Goal: Task Accomplishment & Management: Manage account settings

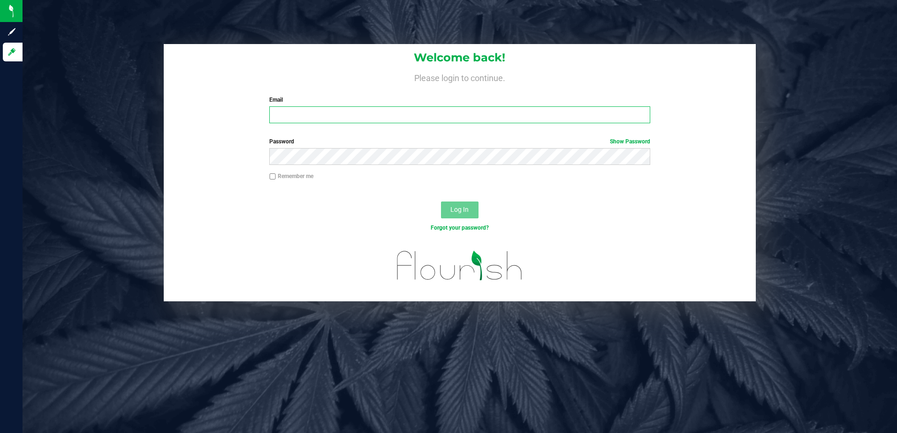
click at [331, 115] on input "Email" at bounding box center [459, 114] width 381 height 17
type input "[PERSON_NAME][EMAIL_ADDRESS][PERSON_NAME][DOMAIN_NAME]"
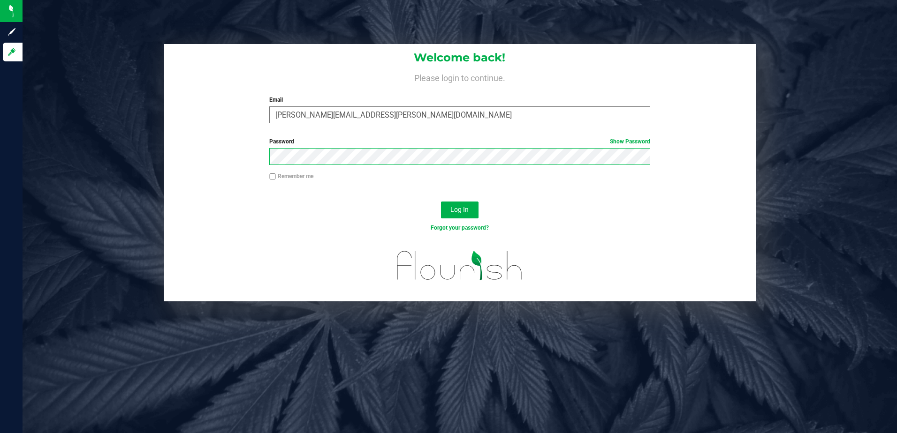
click at [441, 202] on button "Log In" at bounding box center [460, 210] width 38 height 17
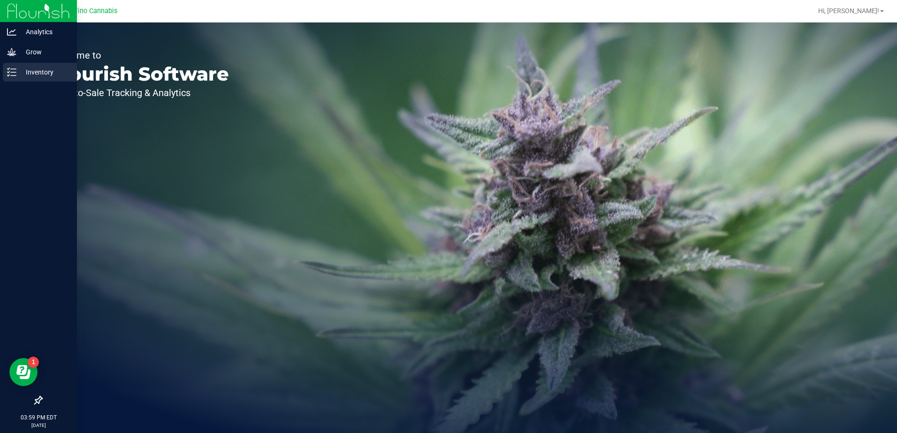
click at [30, 71] on p "Inventory" at bounding box center [44, 72] width 56 height 11
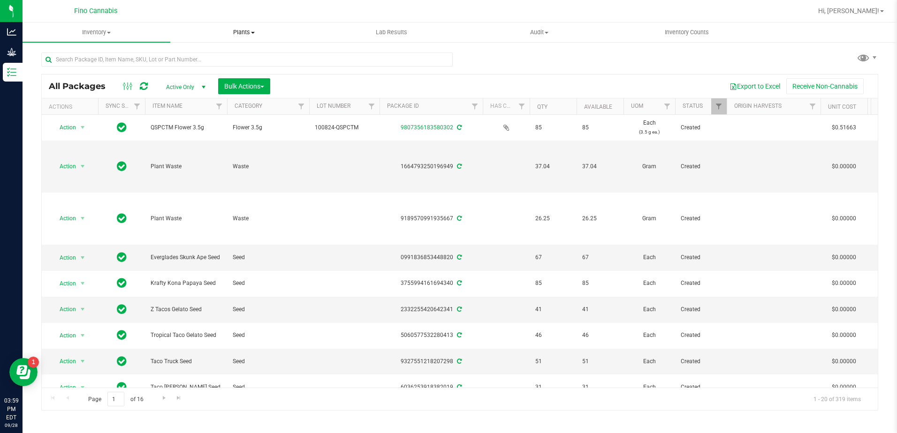
click at [253, 32] on span at bounding box center [253, 33] width 4 height 2
click at [219, 64] on span "Waste log" at bounding box center [198, 68] width 56 height 8
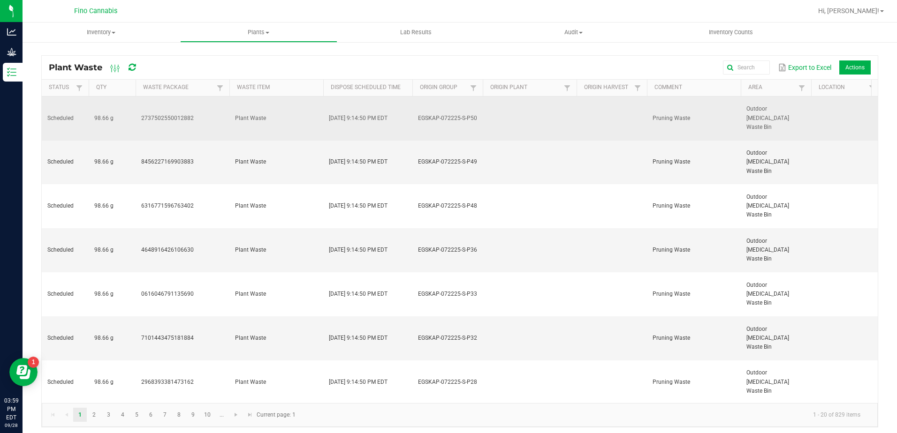
click at [162, 113] on td "2737502550012882" at bounding box center [183, 119] width 94 height 44
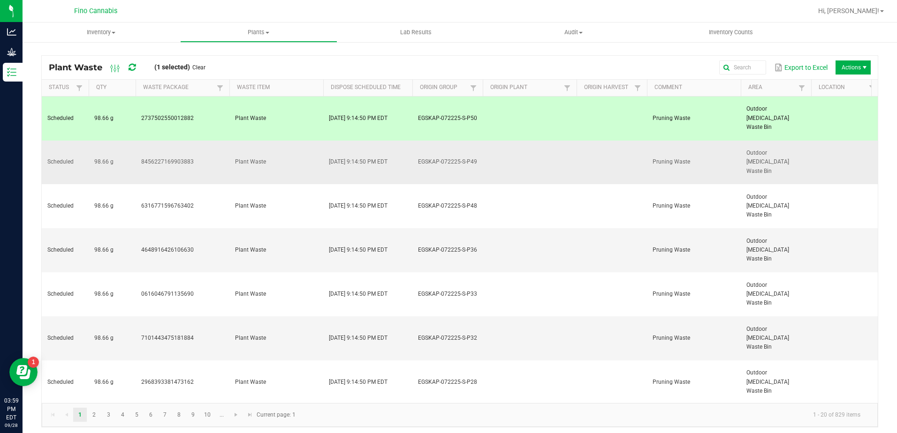
click at [225, 141] on td "8456227169903883" at bounding box center [183, 163] width 94 height 44
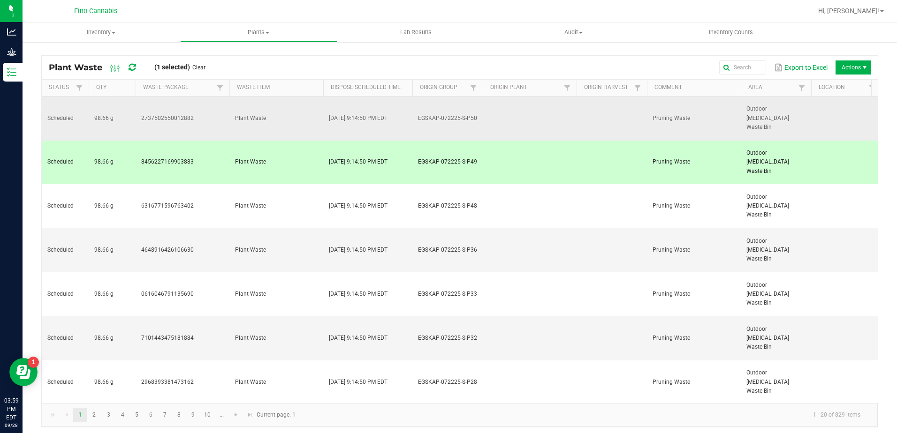
click at [221, 113] on td "2737502550012882" at bounding box center [183, 119] width 94 height 44
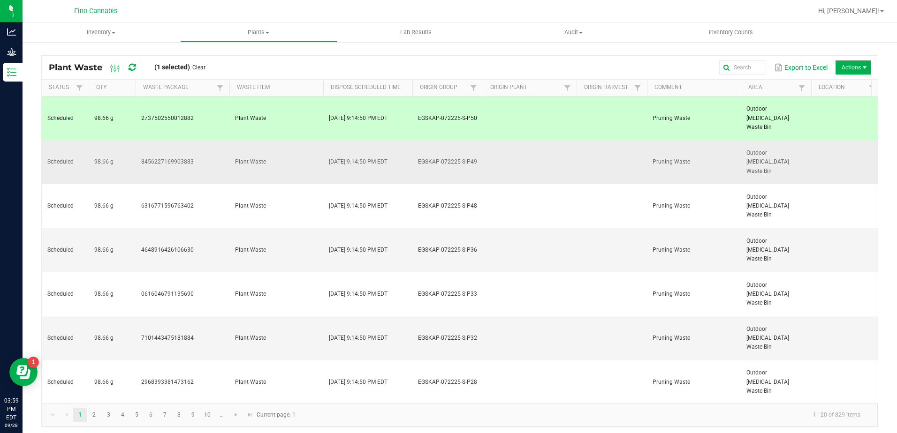
click at [204, 141] on td "8456227169903883" at bounding box center [183, 163] width 94 height 44
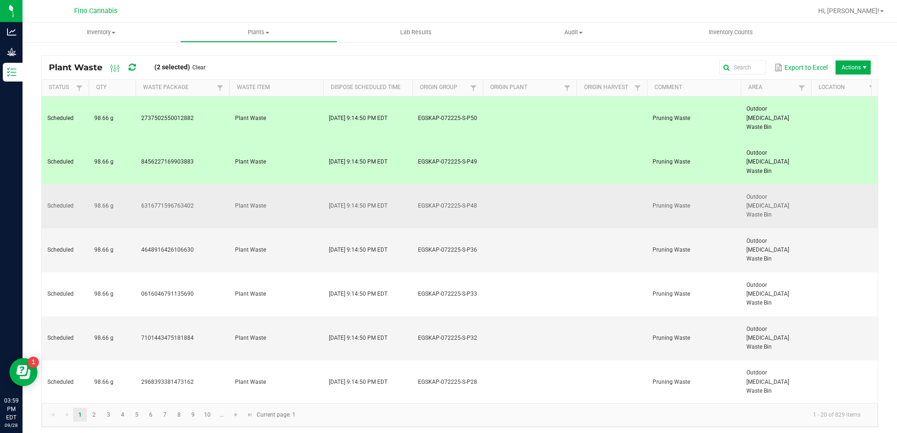
click at [202, 184] on td "6316771596763402" at bounding box center [183, 206] width 94 height 44
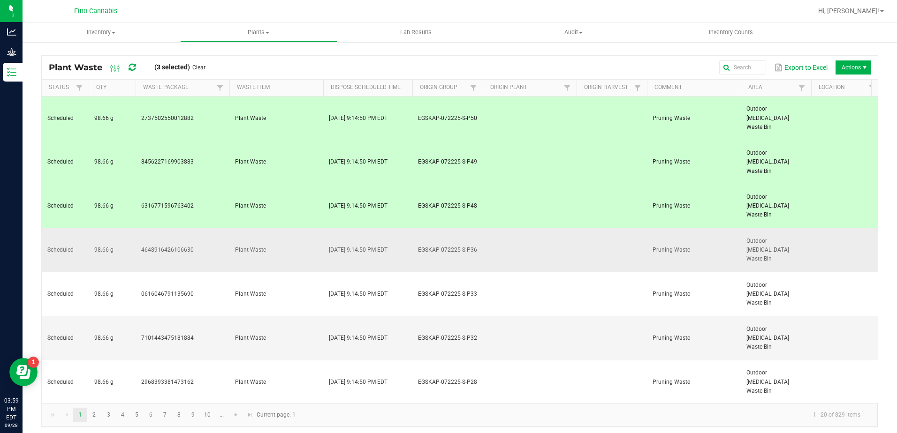
click at [205, 228] on td "4648916426106630" at bounding box center [183, 250] width 94 height 44
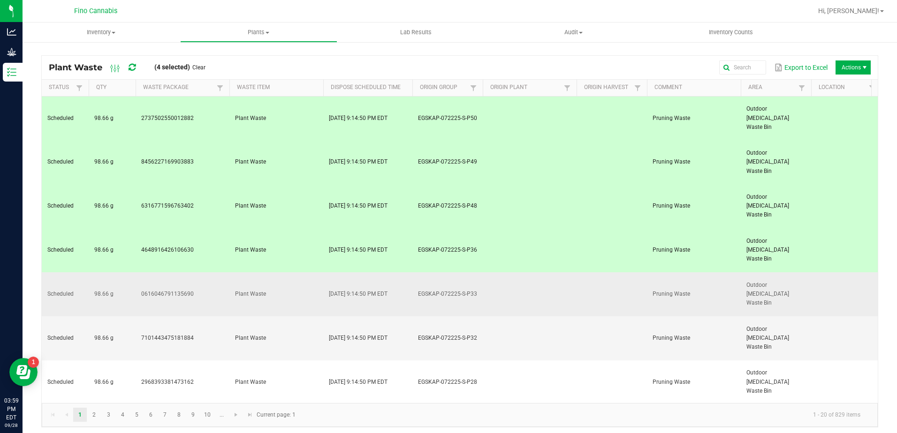
click at [211, 272] on td "0616046791135690" at bounding box center [183, 294] width 94 height 44
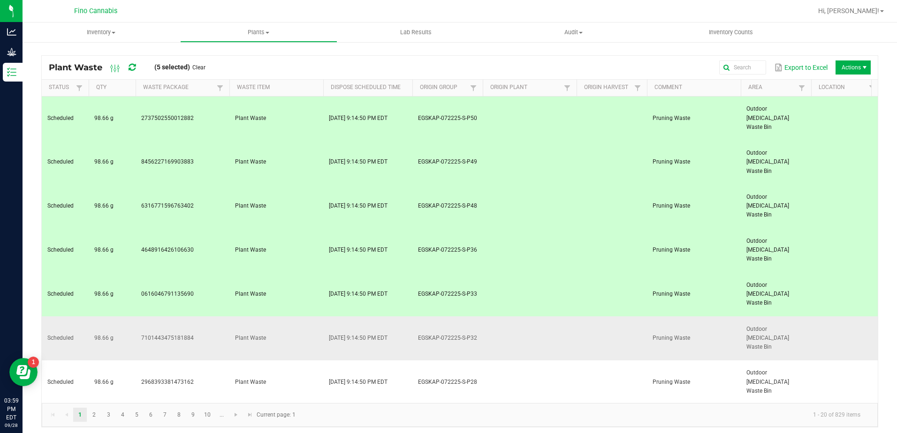
click at [213, 317] on td "7101443475181884" at bounding box center [183, 339] width 94 height 44
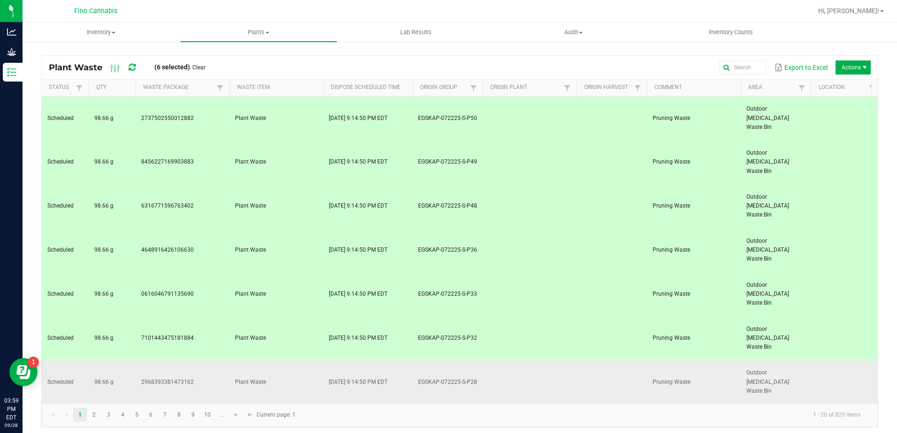
click at [212, 361] on td "2968393381473162" at bounding box center [183, 383] width 94 height 44
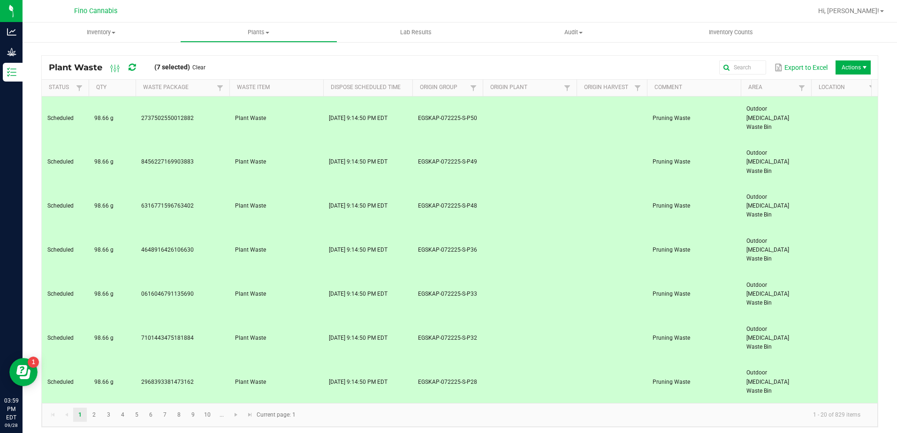
click at [211, 405] on td "9496256683011149" at bounding box center [183, 427] width 94 height 44
drag, startPoint x: 211, startPoint y: 317, endPoint x: 211, endPoint y: 333, distance: 16.4
drag, startPoint x: 211, startPoint y: 340, endPoint x: 210, endPoint y: 362, distance: 22.5
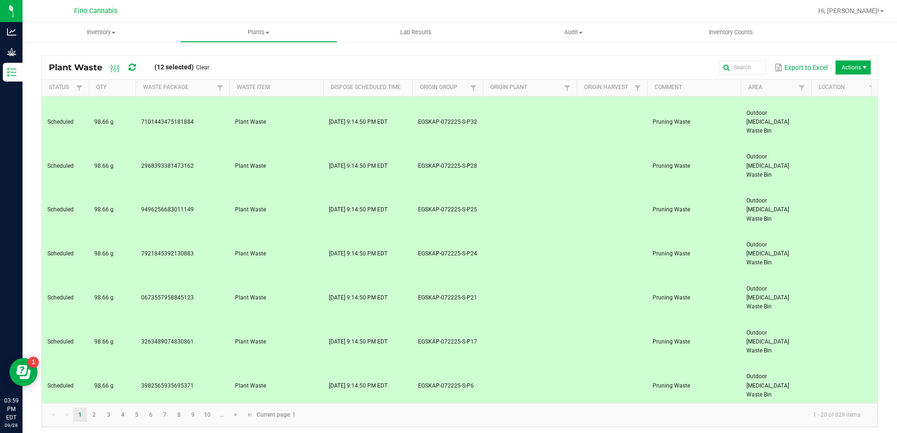
scroll to position [219, 0]
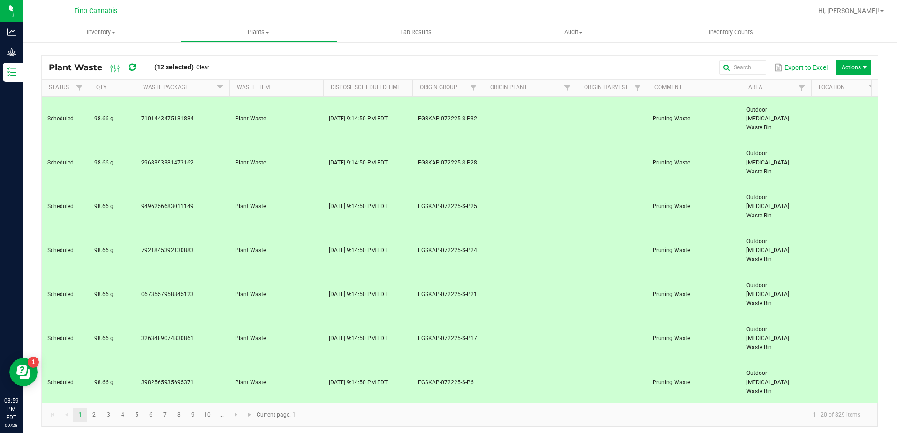
click at [219, 405] on td "9793976955221498" at bounding box center [183, 427] width 94 height 44
click at [853, 68] on span "Actions" at bounding box center [852, 67] width 35 height 14
click at [842, 108] on span "Destroy" at bounding box center [855, 111] width 70 height 8
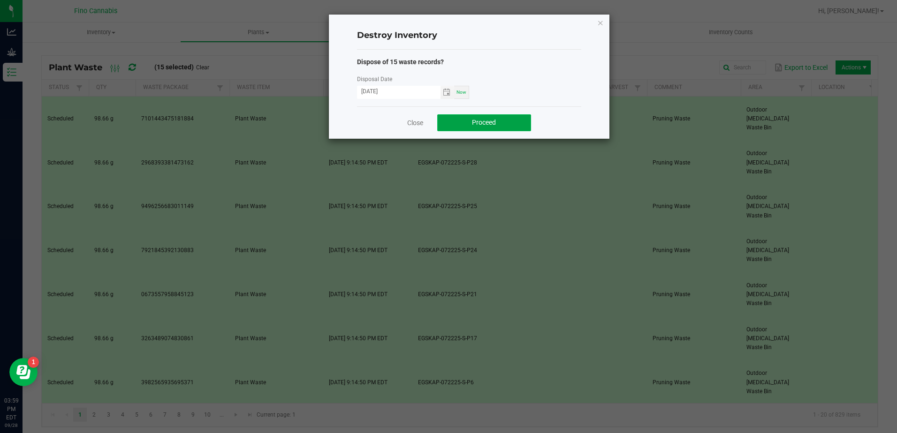
click at [474, 125] on span "Proceed" at bounding box center [484, 123] width 24 height 8
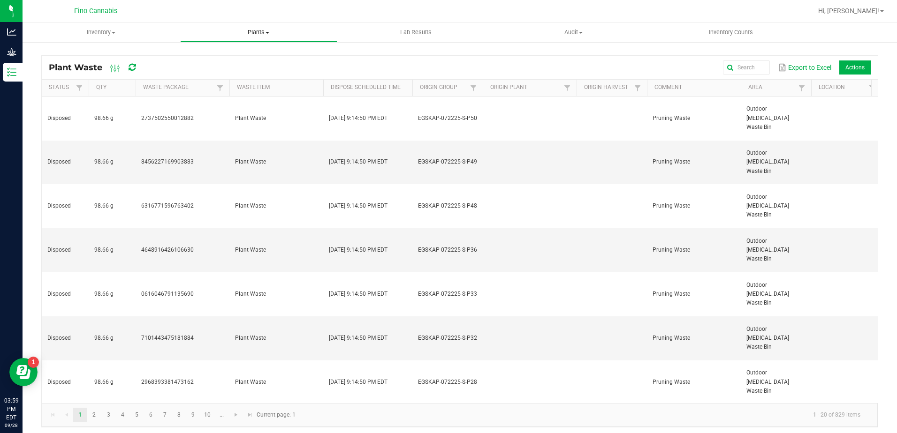
click at [270, 33] on span "Plants" at bounding box center [259, 32] width 157 height 8
click at [210, 59] on span "All plants" at bounding box center [207, 57] width 54 height 8
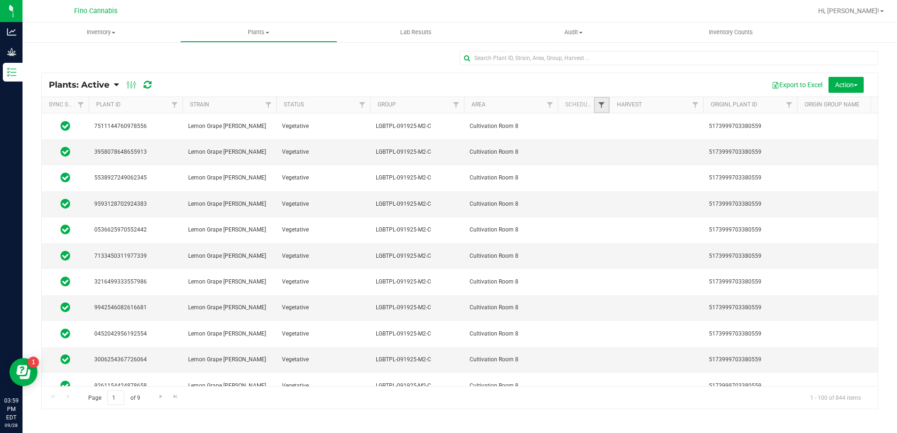
click at [602, 103] on span "Filter" at bounding box center [601, 105] width 8 height 8
click at [607, 132] on input "Yes" at bounding box center [606, 133] width 6 height 6
checkbox input "true"
click at [626, 181] on button "Filter" at bounding box center [621, 181] width 45 height 21
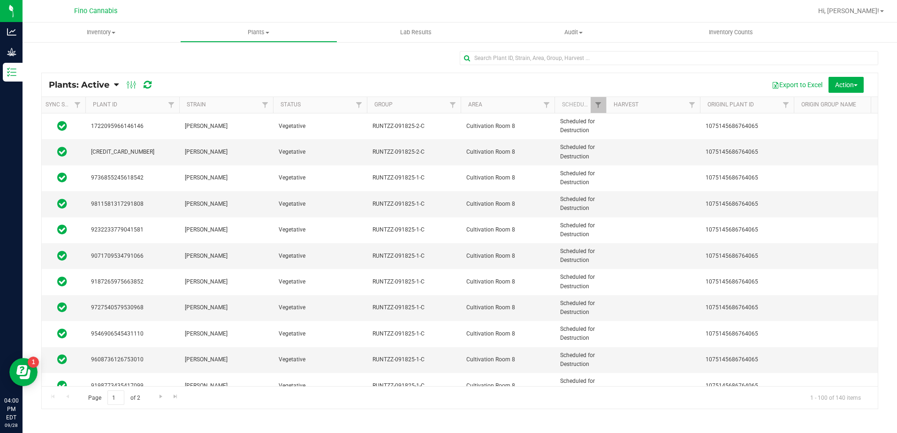
scroll to position [0, 583]
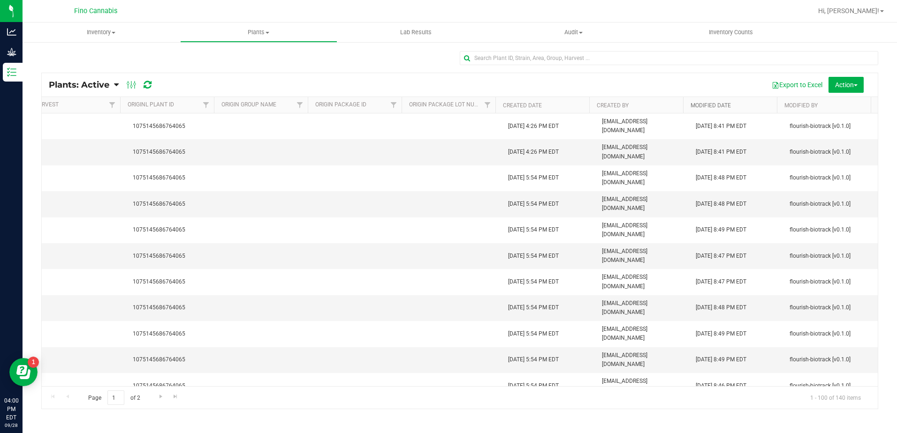
click at [715, 103] on link "Modified Date" at bounding box center [710, 105] width 40 height 7
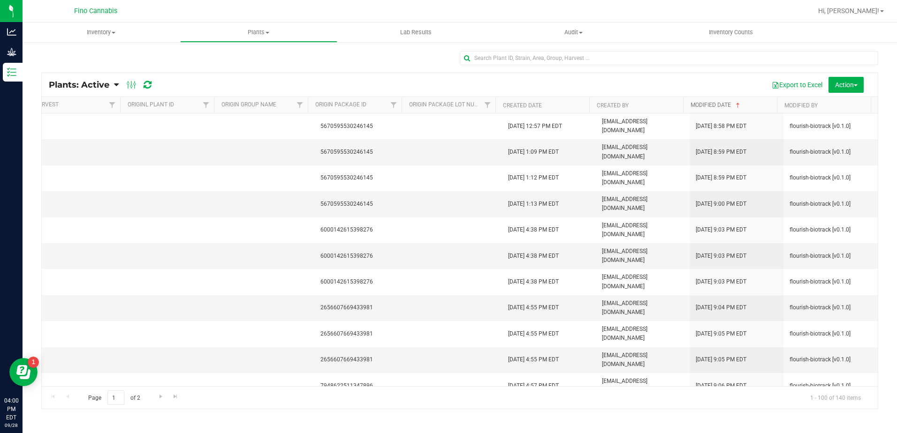
click at [719, 106] on link "Modified Date" at bounding box center [715, 105] width 51 height 7
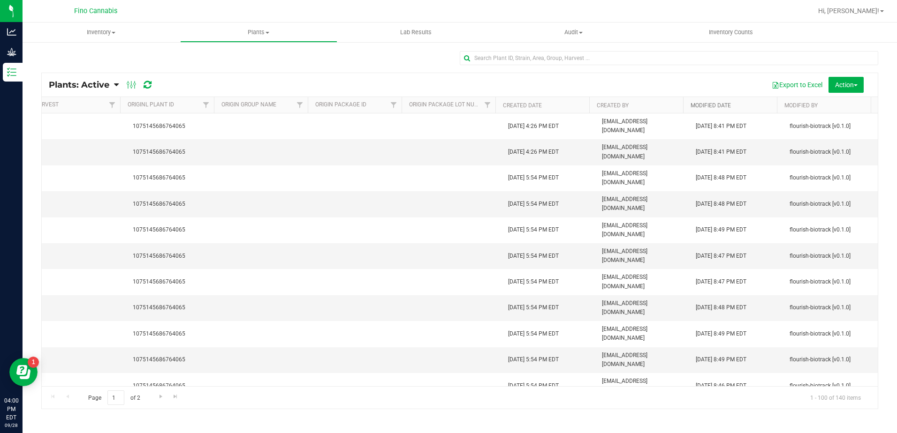
click at [707, 104] on link "Modified Date" at bounding box center [710, 105] width 40 height 7
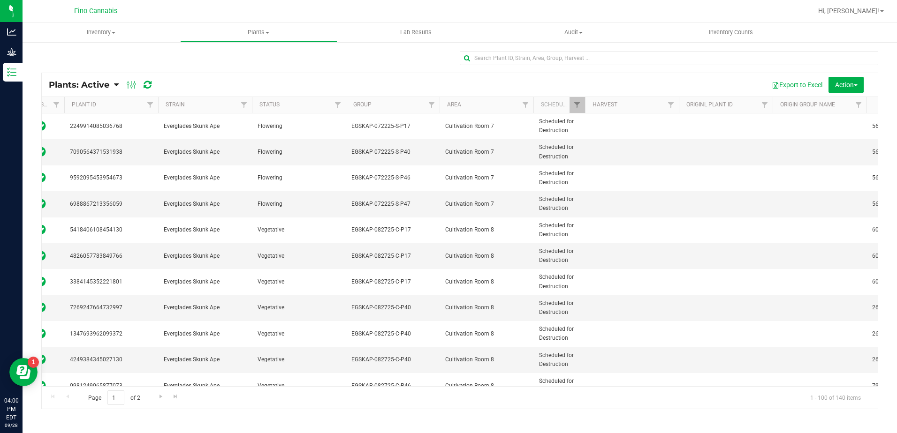
scroll to position [0, 0]
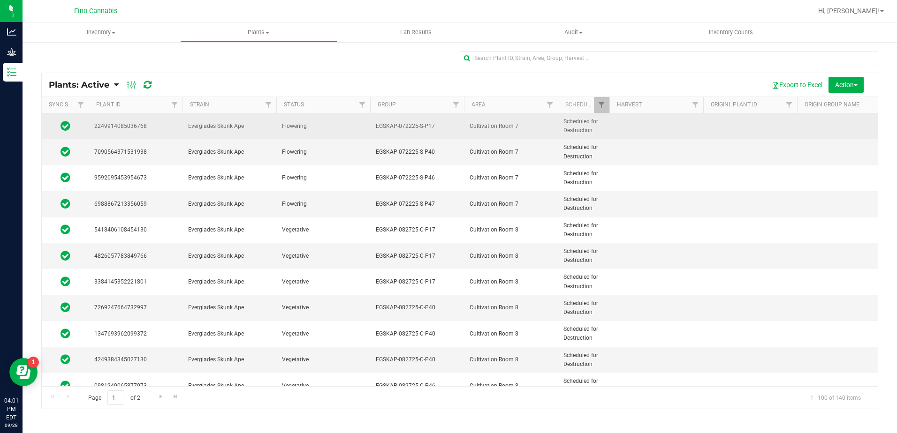
click at [534, 138] on td "Cultivation Room 7" at bounding box center [511, 126] width 94 height 26
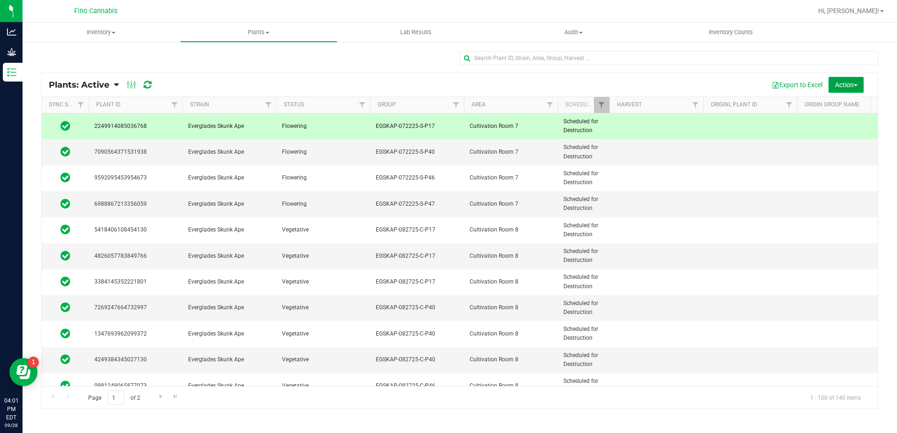
click at [857, 83] on button "Action" at bounding box center [845, 85] width 35 height 16
click at [845, 103] on span "Destroy plants" at bounding box center [835, 106] width 40 height 8
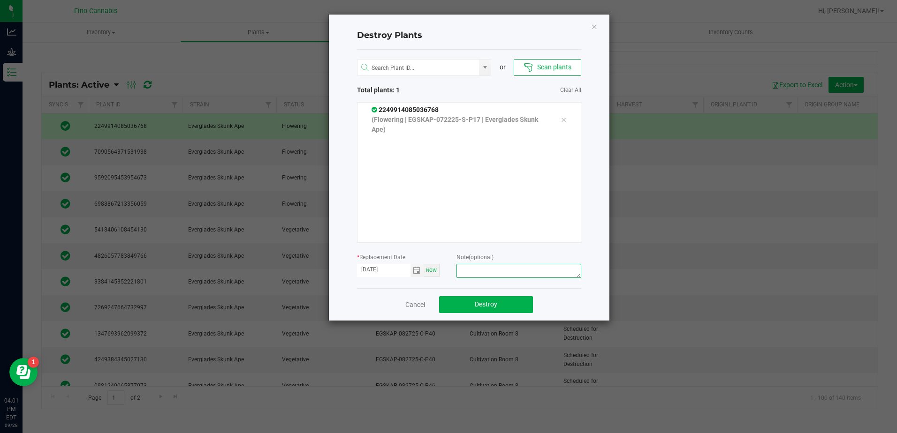
click at [504, 273] on textarea at bounding box center [518, 271] width 124 height 14
type textarea "7"
type textarea "Culled Pheno - 705g"
click at [505, 301] on button "Destroy" at bounding box center [486, 304] width 94 height 17
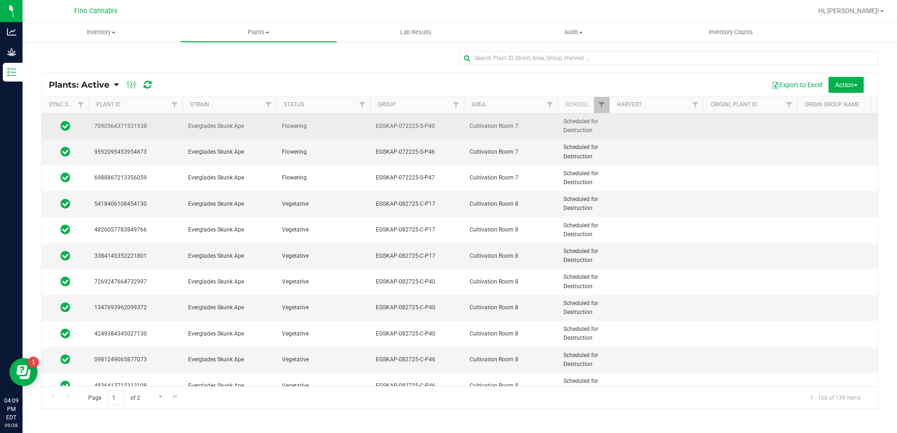
click at [365, 129] on td "Flowering" at bounding box center [323, 126] width 94 height 26
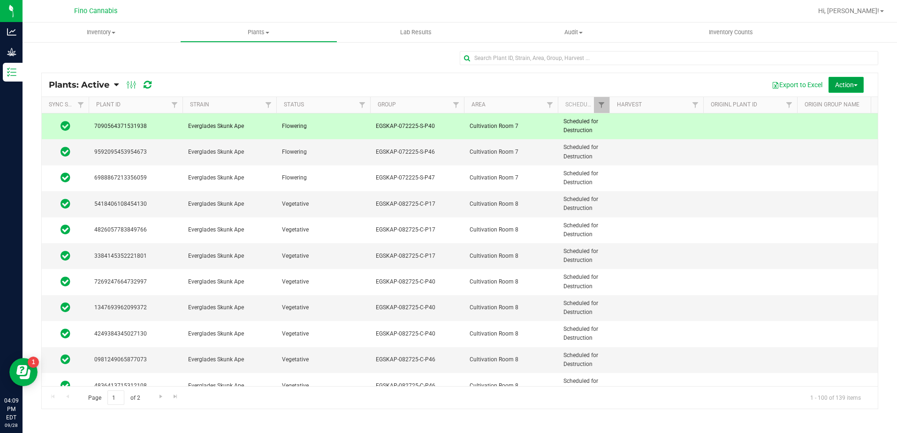
click at [845, 87] on span "Action" at bounding box center [846, 85] width 23 height 8
click at [841, 106] on span "Destroy plants" at bounding box center [835, 106] width 40 height 8
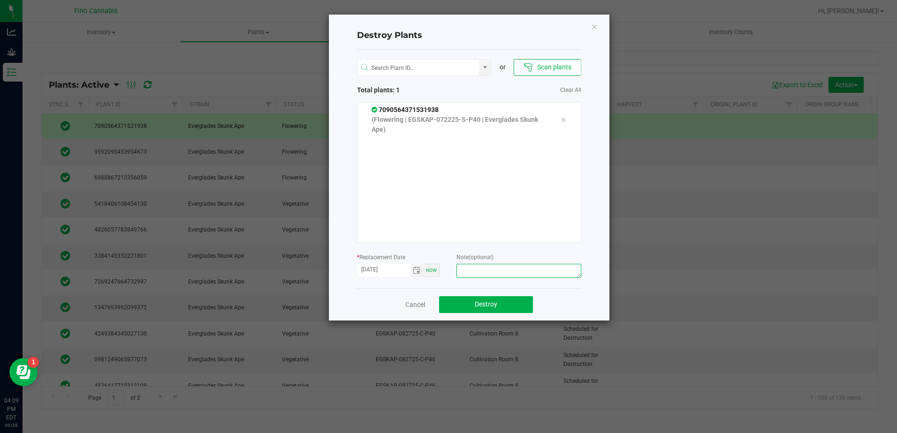
click at [470, 270] on textarea at bounding box center [518, 271] width 124 height 14
drag, startPoint x: 534, startPoint y: 267, endPoint x: 455, endPoint y: 276, distance: 78.8
click at [455, 276] on form "* Replacement Date [DATE] Now Note (optional) Culled Pheno - 750g" at bounding box center [469, 266] width 224 height 29
type textarea "Culled Pheno - 750g"
click at [519, 305] on button "Destroy" at bounding box center [486, 304] width 94 height 17
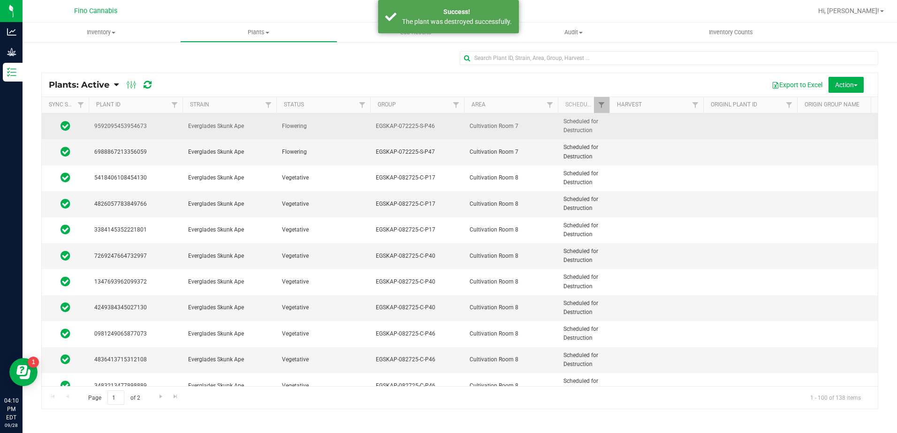
click at [447, 125] on span "EGSKAP-072225-S-P46" at bounding box center [417, 126] width 83 height 9
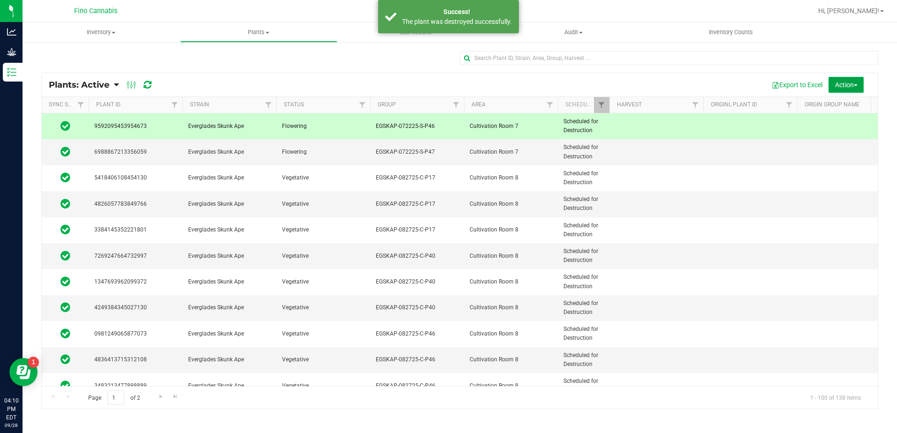
click at [852, 87] on span "Action" at bounding box center [846, 85] width 23 height 8
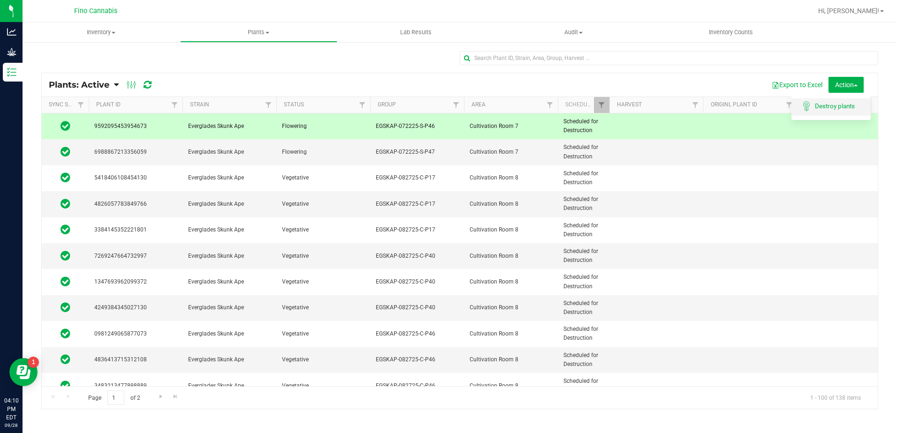
click at [830, 110] on div "Destroy plants" at bounding box center [841, 107] width 53 height 15
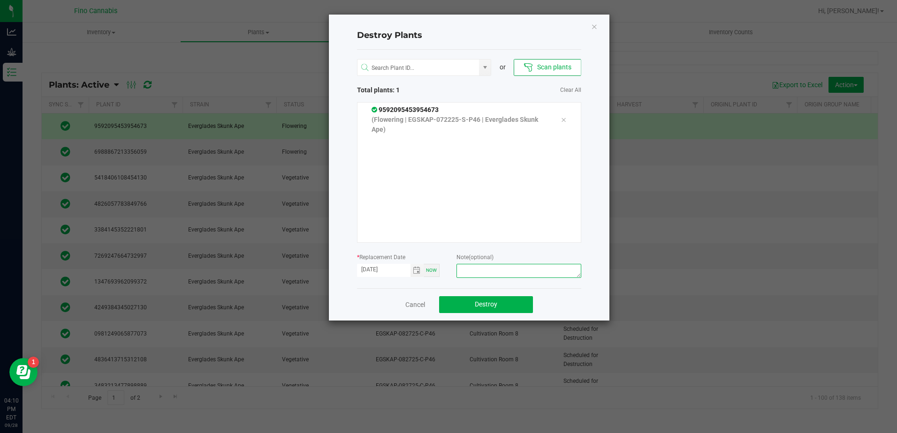
paste textarea "Culled Pheno - 750g"
type textarea "Culled Pheno - 750g"
click at [501, 299] on button "Destroy" at bounding box center [486, 304] width 94 height 17
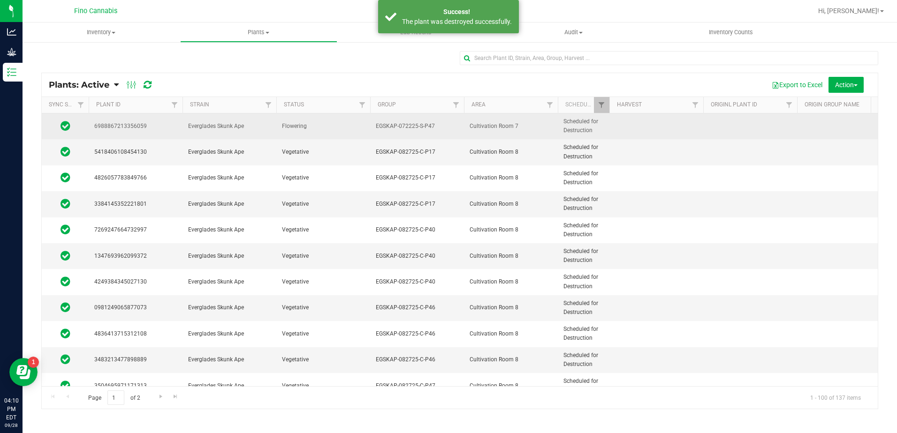
click at [445, 122] on span "EGSKAP-072225-S-P47" at bounding box center [417, 126] width 83 height 9
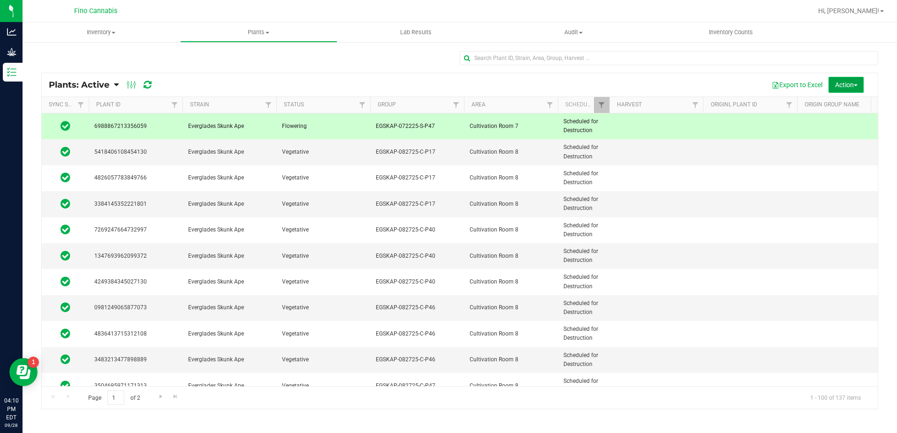
click at [855, 81] on span "Action" at bounding box center [846, 85] width 23 height 8
click at [846, 109] on span "Destroy plants" at bounding box center [835, 106] width 40 height 8
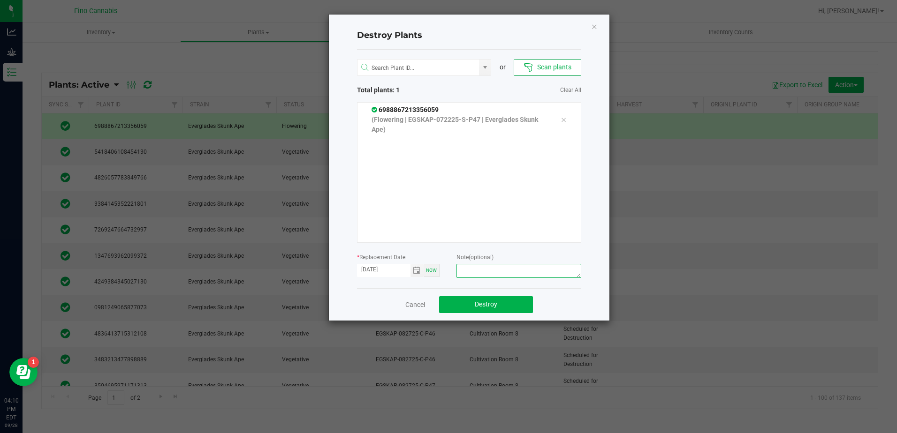
paste textarea "Culled Pheno - 750g"
type textarea "Culled Pheno - 750g"
click at [496, 307] on span "Destroy" at bounding box center [486, 305] width 23 height 8
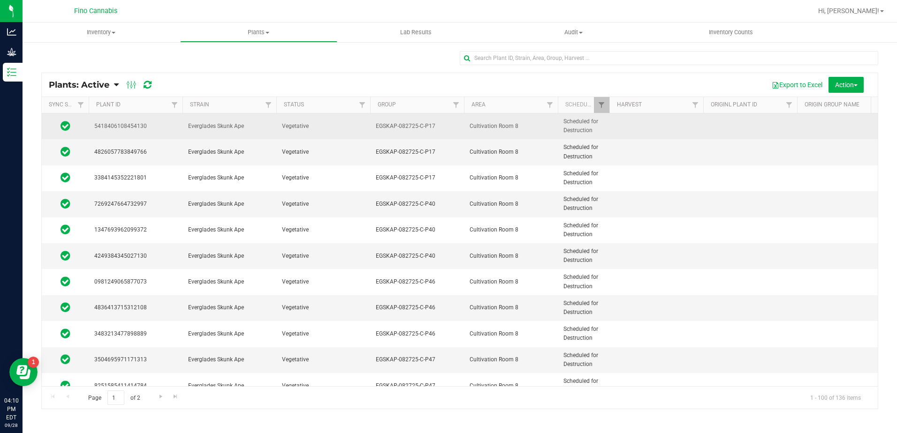
click at [451, 120] on td "EGSKAP-082725-C-P17" at bounding box center [417, 126] width 94 height 26
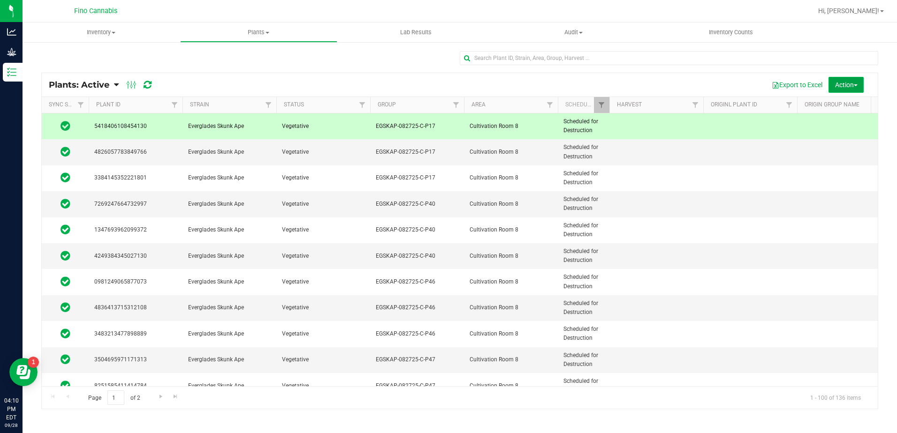
click at [845, 88] on span "Action" at bounding box center [846, 85] width 23 height 8
click at [837, 110] on div "Destroy plants" at bounding box center [841, 107] width 53 height 15
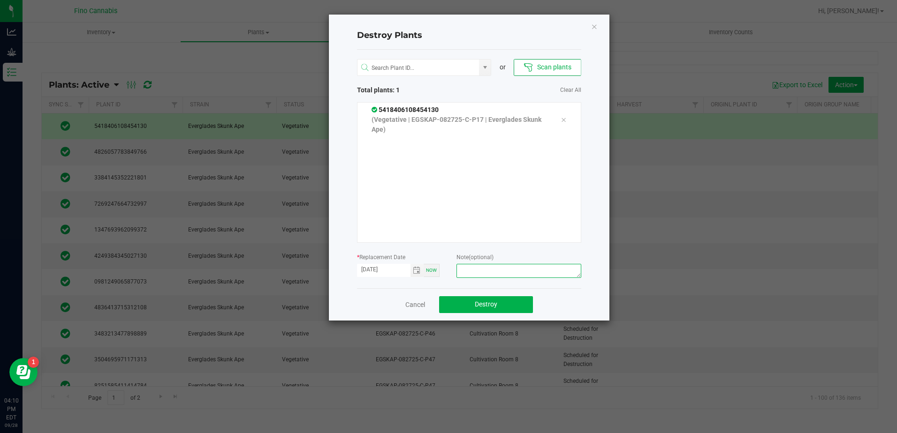
click at [498, 272] on textarea at bounding box center [518, 271] width 124 height 14
drag, startPoint x: 550, startPoint y: 272, endPoint x: 454, endPoint y: 273, distance: 95.2
click at [455, 272] on form "* Replacement Date [DATE] Now Note (optional) Culled Pheno Clones - 2.526g" at bounding box center [469, 266] width 224 height 29
type textarea "Culled Pheno Clones - 2.526g"
click at [518, 302] on button "Destroy" at bounding box center [486, 304] width 94 height 17
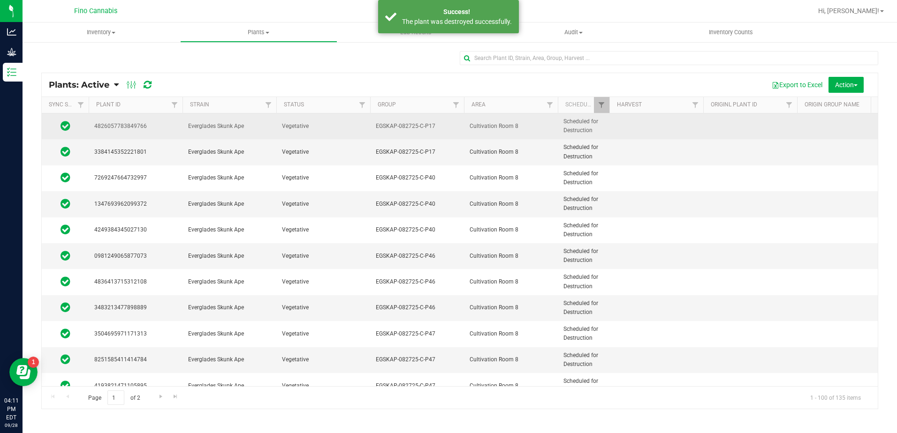
click at [697, 122] on td at bounding box center [656, 126] width 94 height 26
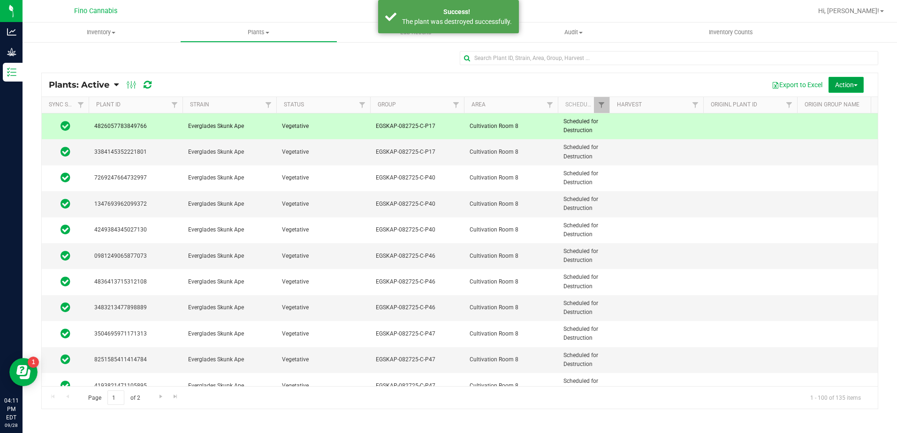
click at [847, 87] on span "Action" at bounding box center [846, 85] width 23 height 8
click at [845, 109] on span "Destroy plants" at bounding box center [835, 106] width 40 height 8
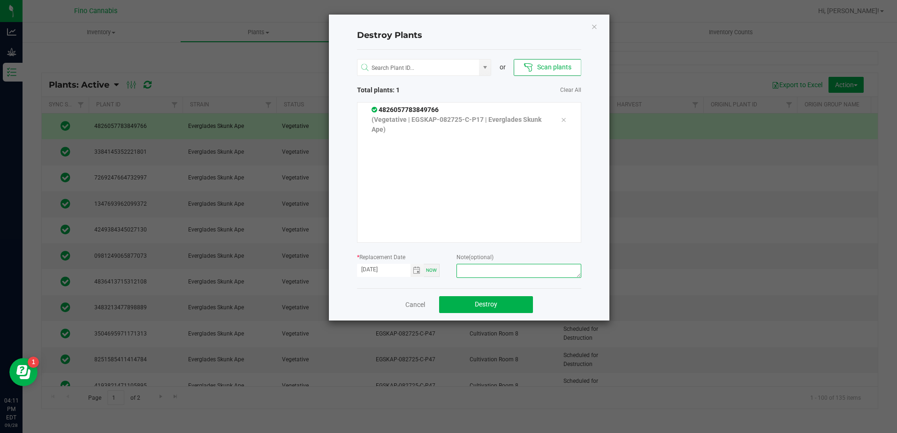
paste textarea "Culled Pheno Clones - 2.526g"
type textarea "Culled Pheno Clones - 2.526g"
click at [513, 308] on button "Destroy" at bounding box center [486, 304] width 94 height 17
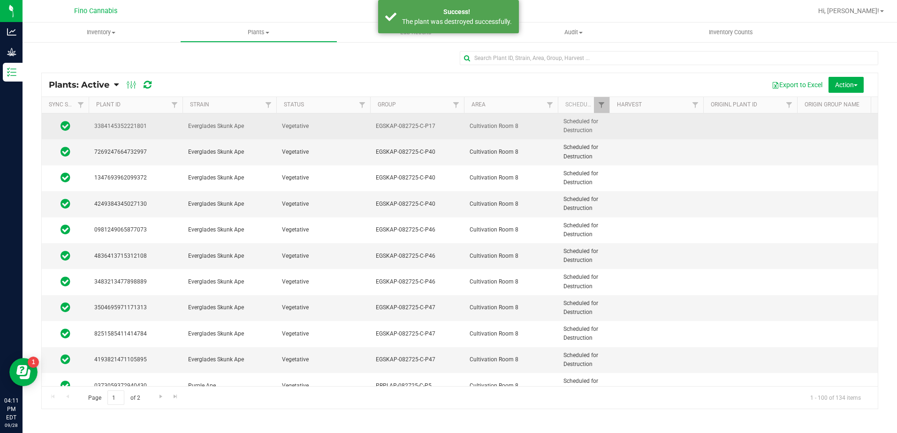
click at [455, 133] on td "EGSKAP-082725-C-P17" at bounding box center [417, 126] width 94 height 26
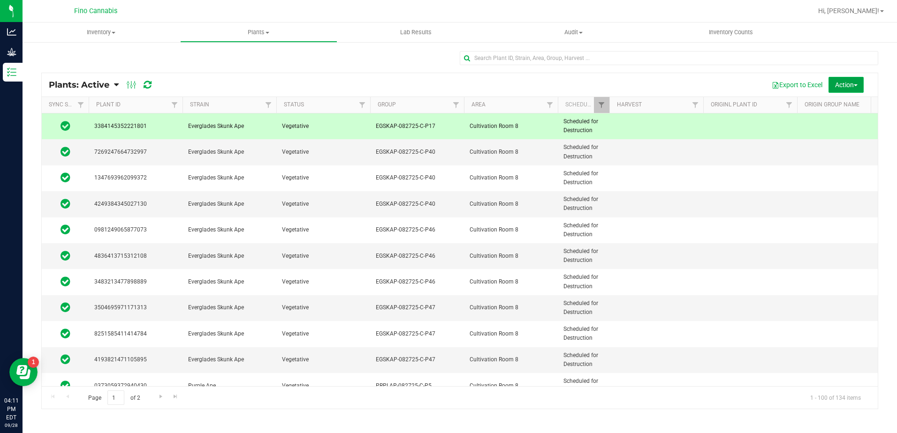
click at [852, 82] on span "Action" at bounding box center [846, 85] width 23 height 8
click at [839, 108] on span "Destroy plants" at bounding box center [835, 106] width 40 height 8
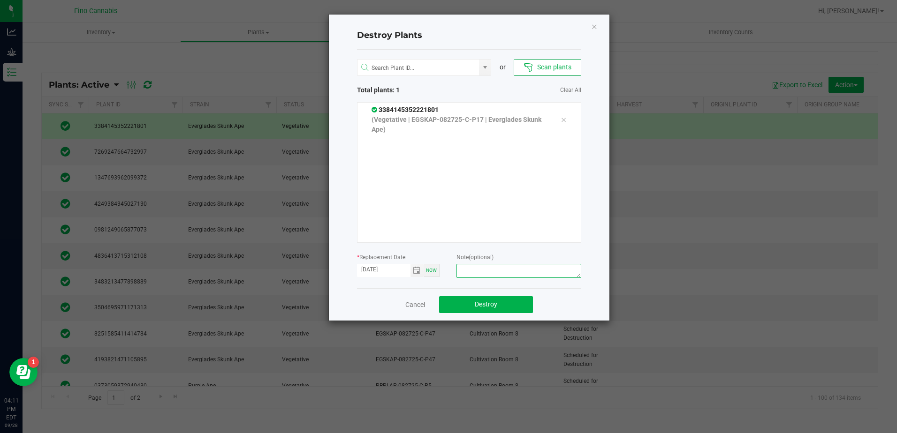
paste textarea "Culled Pheno Clones - 2.526g"
type textarea "Culled Pheno Clones - 2.526g"
click at [486, 308] on span "Destroy" at bounding box center [486, 305] width 23 height 8
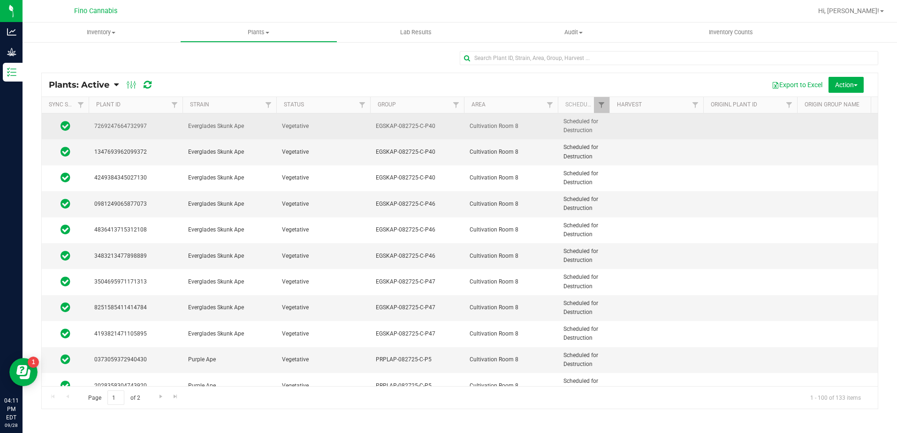
click at [536, 128] on span "Cultivation Room 8" at bounding box center [510, 126] width 83 height 9
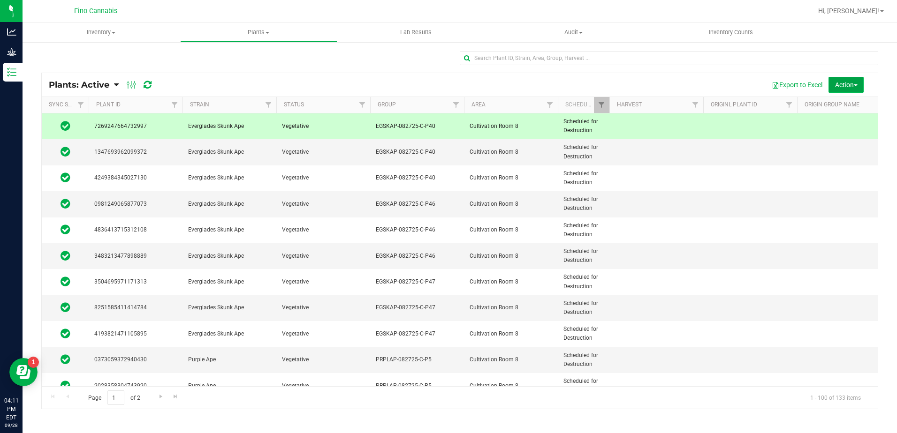
click at [844, 85] on span "Action" at bounding box center [846, 85] width 23 height 8
click at [838, 110] on div "Destroy plants" at bounding box center [841, 107] width 53 height 15
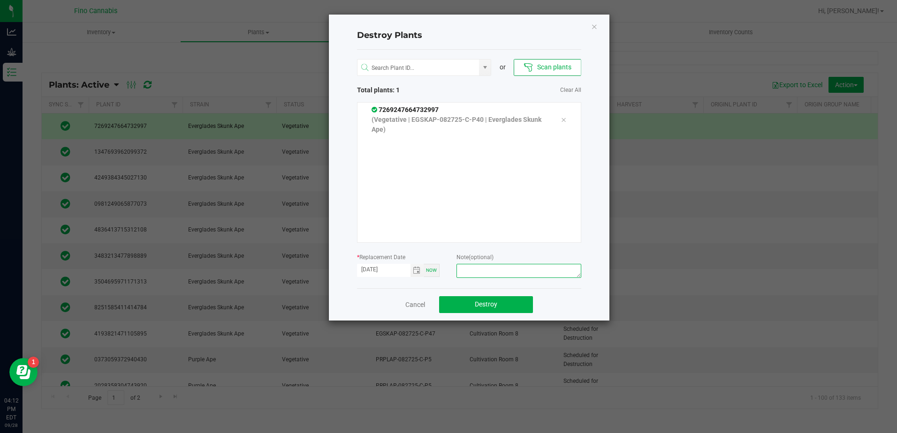
paste textarea "Culled Pheno Clones - 2.526g"
click at [526, 270] on textarea "Culled Pheno Clones - 2.526g" at bounding box center [518, 271] width 124 height 14
click at [521, 274] on textarea "Culled Pheno Clones - 23.06g" at bounding box center [518, 271] width 124 height 14
drag, startPoint x: 552, startPoint y: 270, endPoint x: 433, endPoint y: 264, distance: 119.7
click at [433, 264] on form "* Replacement Date [DATE] Now Note (optional) Culled Pheno Clones - 3.06g" at bounding box center [469, 266] width 224 height 29
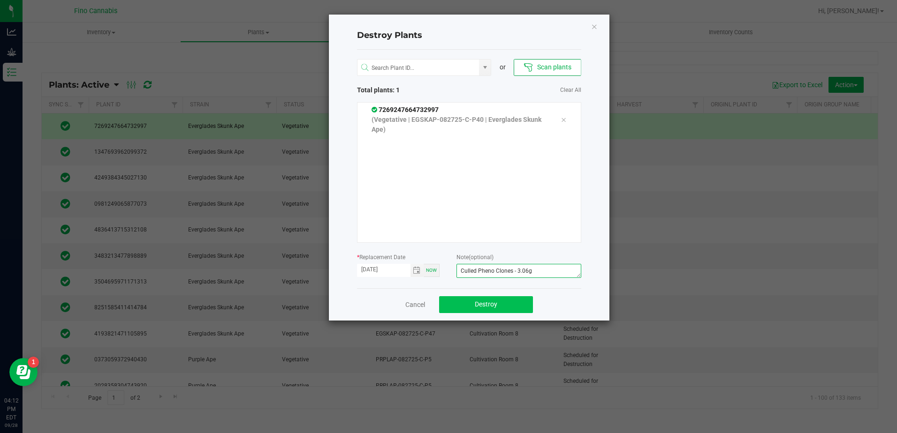
type textarea "Culled Pheno Clones - 3.06g"
click at [523, 304] on button "Destroy" at bounding box center [486, 304] width 94 height 17
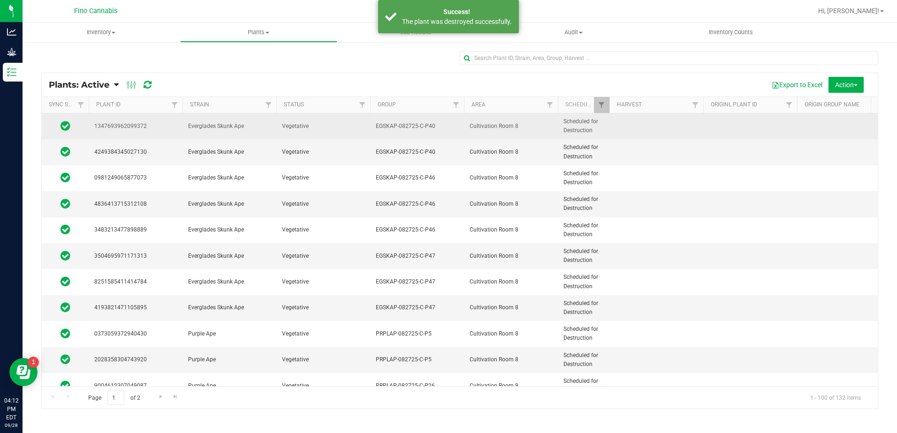
click at [543, 120] on td "Cultivation Room 8" at bounding box center [511, 126] width 94 height 26
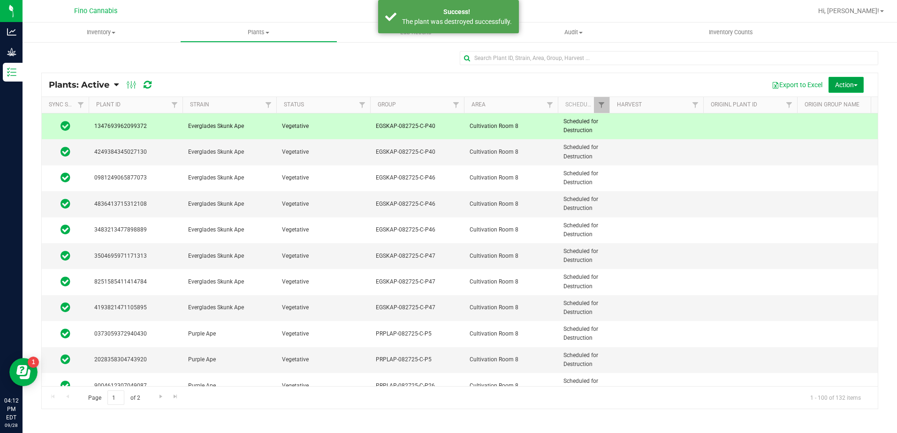
click at [848, 86] on span "Action" at bounding box center [846, 85] width 23 height 8
click at [853, 103] on span "Destroy plants" at bounding box center [835, 106] width 40 height 8
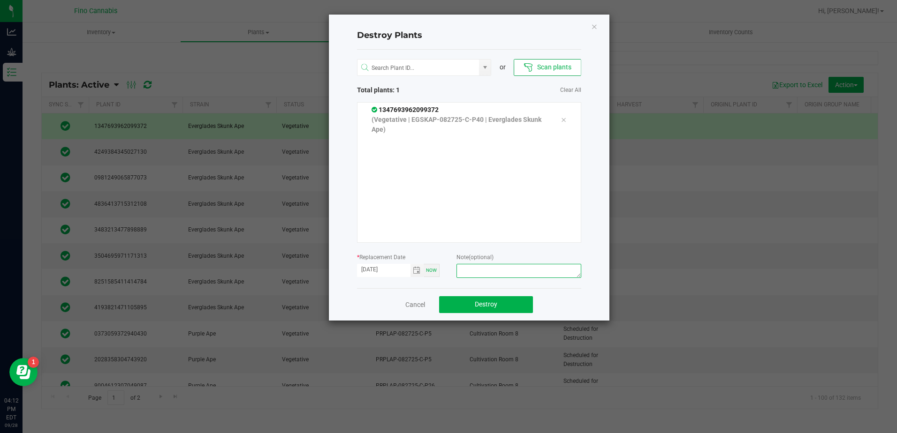
paste textarea "Culled Pheno Clones - 3.06g"
type textarea "Culled Pheno Clones - 3.06g"
click at [511, 304] on button "Destroy" at bounding box center [486, 304] width 94 height 17
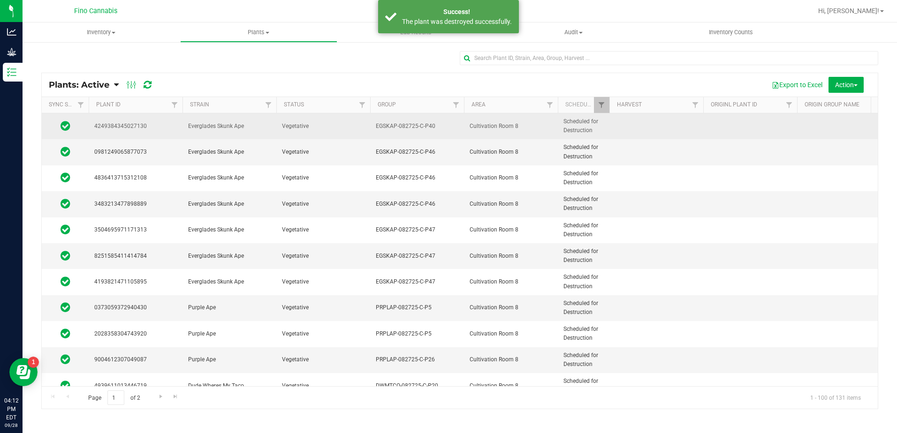
click at [637, 128] on td at bounding box center [656, 126] width 94 height 26
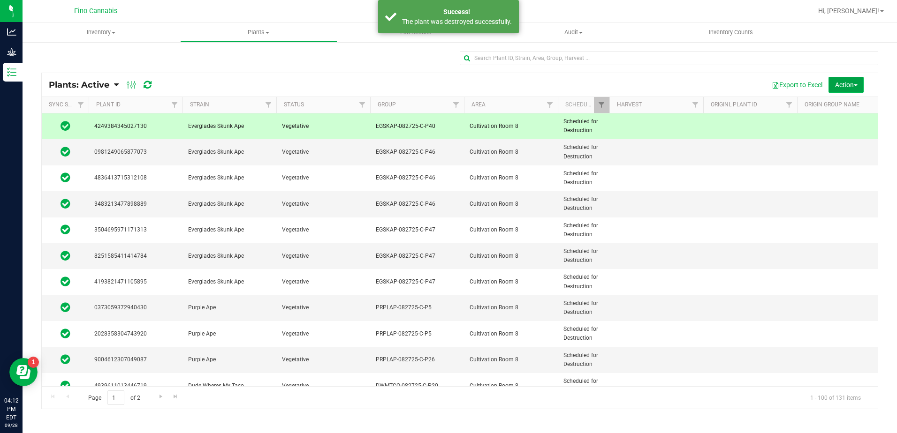
click at [844, 86] on span "Action" at bounding box center [846, 85] width 23 height 8
click at [838, 107] on span "Destroy plants" at bounding box center [835, 106] width 40 height 8
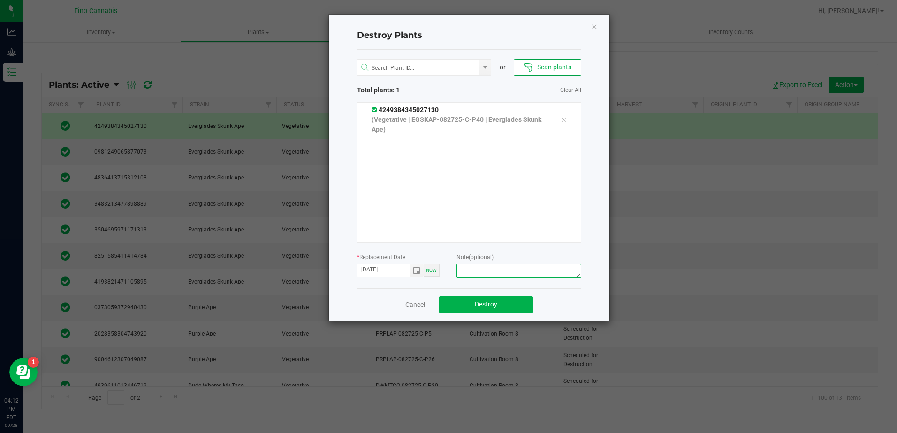
paste textarea "Culled Pheno Clones - 3.06g"
type textarea "Culled Pheno Clones - 3.06g"
click at [499, 306] on button "Destroy" at bounding box center [486, 304] width 94 height 17
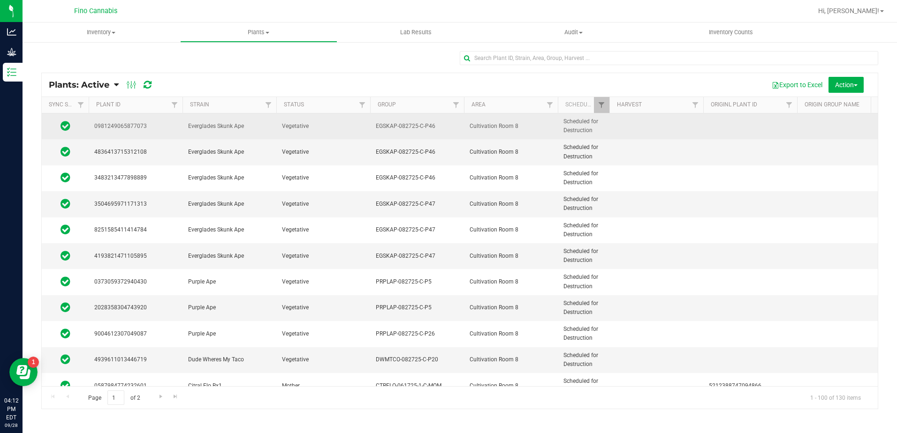
click at [545, 132] on td "Cultivation Room 8" at bounding box center [511, 126] width 94 height 26
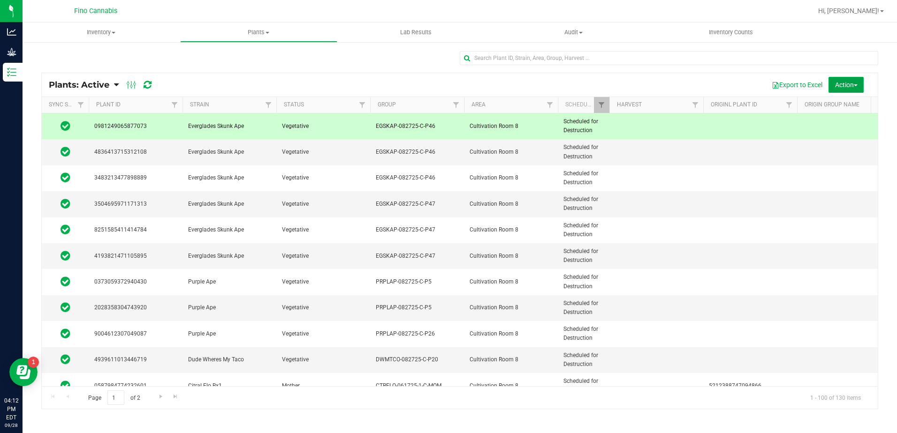
click at [850, 77] on button "Action" at bounding box center [845, 85] width 35 height 16
click at [845, 102] on span "Destroy plants" at bounding box center [835, 106] width 40 height 8
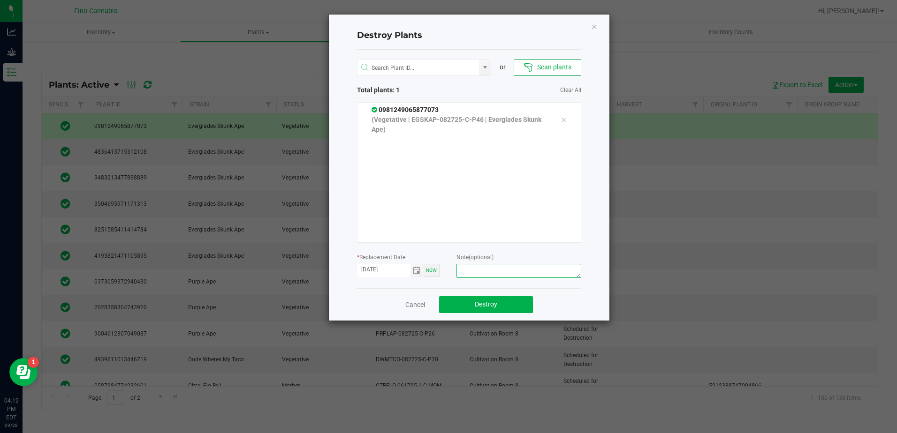
paste textarea "Culled Pheno Clones - 3.06g"
click at [521, 272] on textarea "Culled Pheno Clones - 3.06g" at bounding box center [518, 271] width 124 height 14
drag, startPoint x: 543, startPoint y: 271, endPoint x: 441, endPoint y: 274, distance: 102.7
click at [441, 274] on form "* Replacement Date [DATE] Now Note (optional) Culled Pheno Clones - 3.173g" at bounding box center [469, 266] width 224 height 29
type textarea "Culled Pheno Clones - 3.173g"
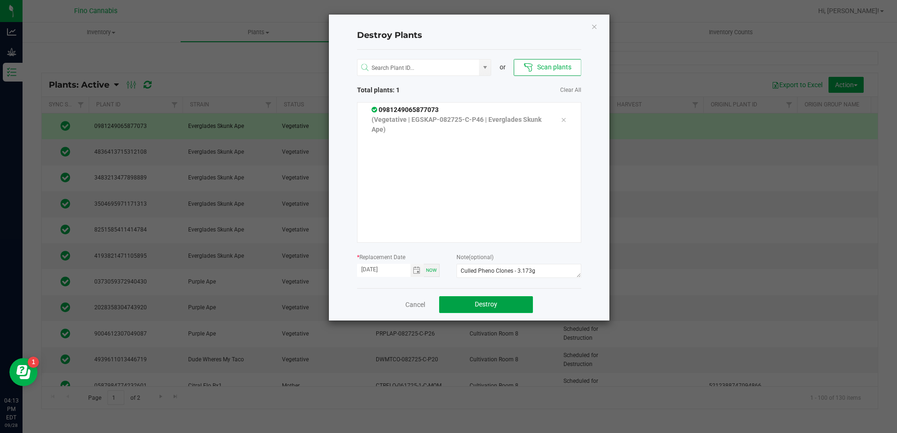
click at [513, 305] on button "Destroy" at bounding box center [486, 304] width 94 height 17
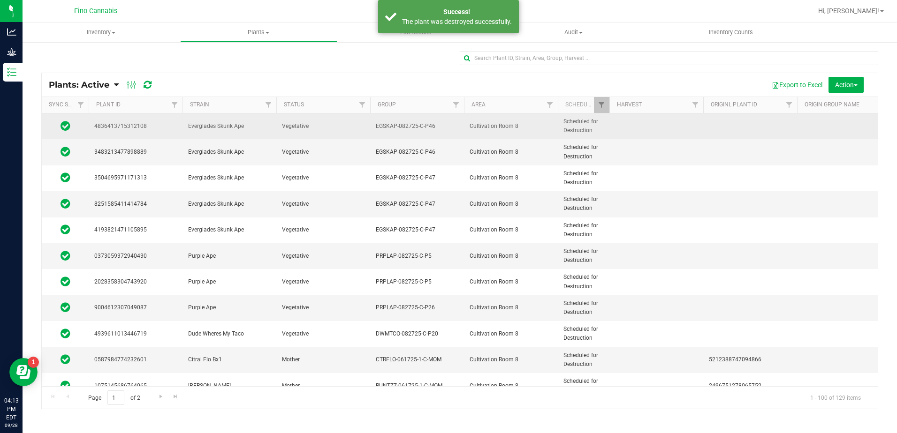
click at [636, 122] on td at bounding box center [656, 126] width 94 height 26
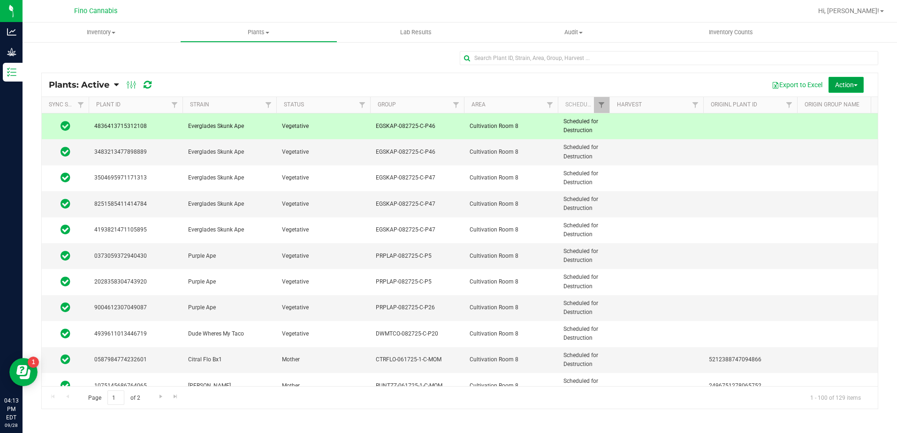
click at [840, 81] on span "Action" at bounding box center [846, 85] width 23 height 8
click at [842, 108] on span "Destroy plants" at bounding box center [835, 106] width 40 height 8
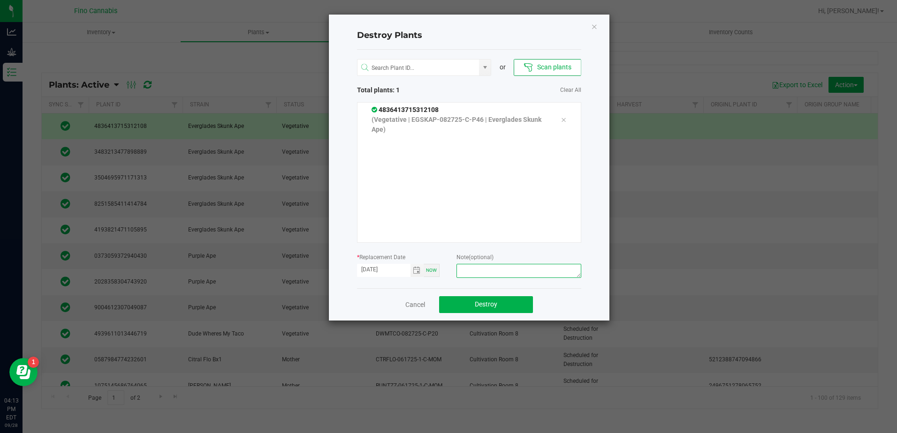
paste textarea "Culled Pheno Clones - 3.173g"
type textarea "Culled Pheno Clones - 3.173g"
click at [513, 306] on button "Destroy" at bounding box center [486, 304] width 94 height 17
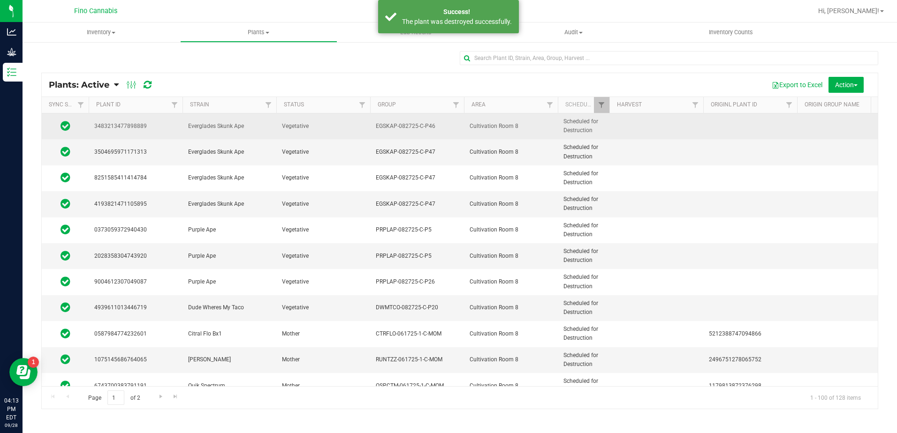
click at [627, 124] on td at bounding box center [656, 126] width 94 height 26
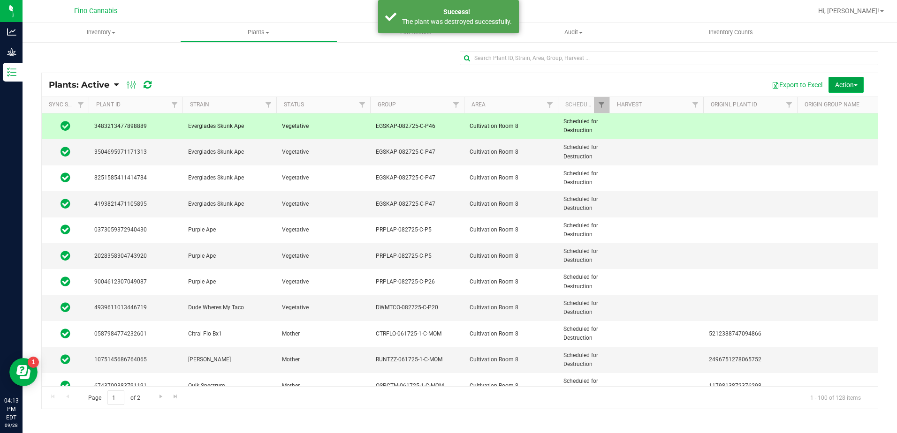
click at [852, 84] on span "Action" at bounding box center [846, 85] width 23 height 8
click at [842, 108] on span "Destroy plants" at bounding box center [835, 106] width 40 height 8
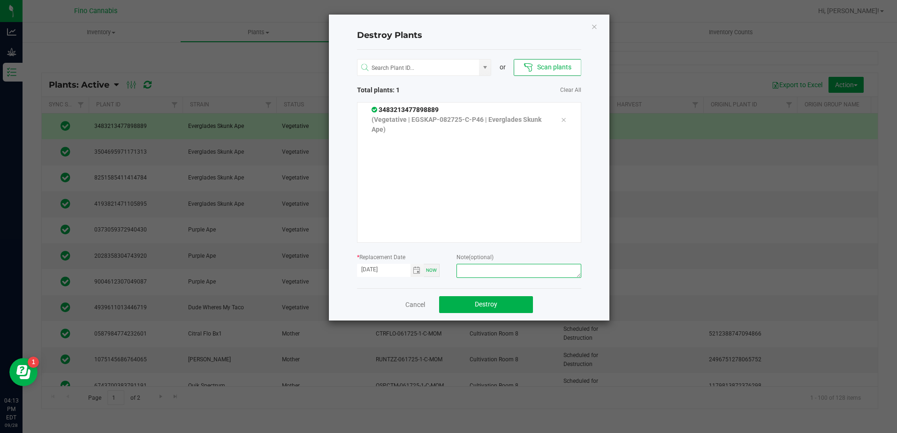
paste textarea "Culled Pheno Clones - 3.173g"
type textarea "Culled Pheno Clones - 3.173g"
click at [508, 299] on button "Destroy" at bounding box center [486, 304] width 94 height 17
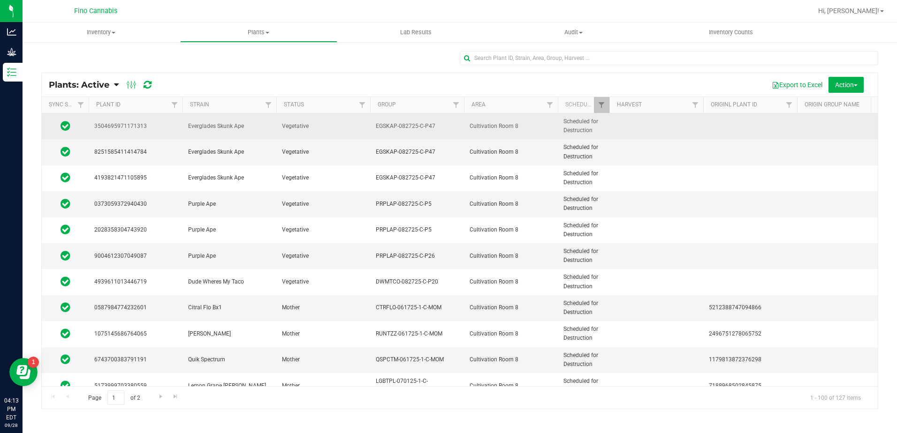
click at [457, 127] on span "EGSKAP-082725-C-P47" at bounding box center [417, 126] width 83 height 9
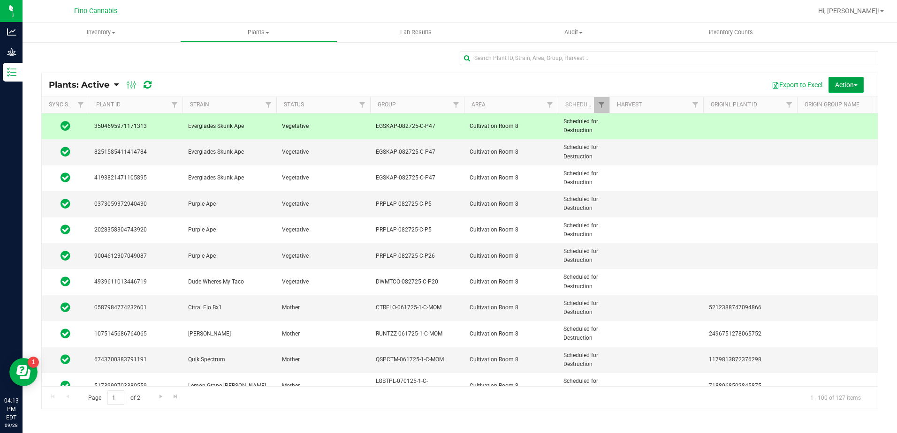
click at [840, 82] on span "Action" at bounding box center [846, 85] width 23 height 8
click at [830, 104] on span "Destroy plants" at bounding box center [835, 106] width 40 height 8
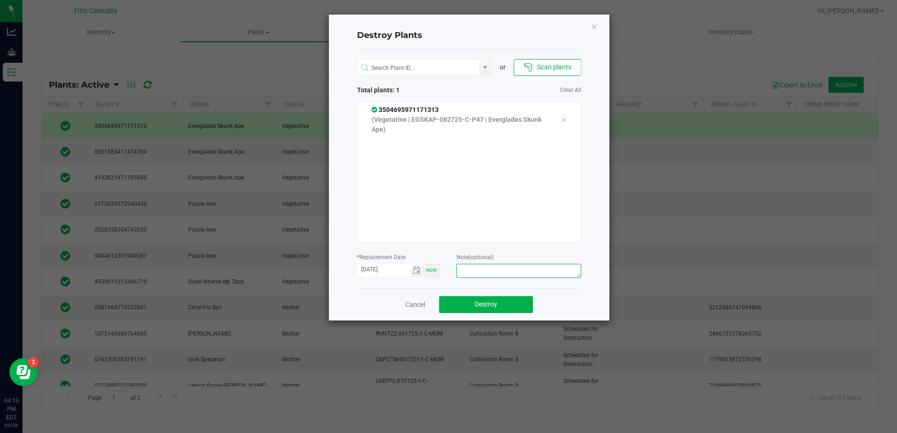
paste textarea "Culled Pheno Clones - 3.173g"
type textarea "Culled Pheno Clones - 3.173g"
click at [502, 303] on button "Destroy" at bounding box center [486, 304] width 94 height 17
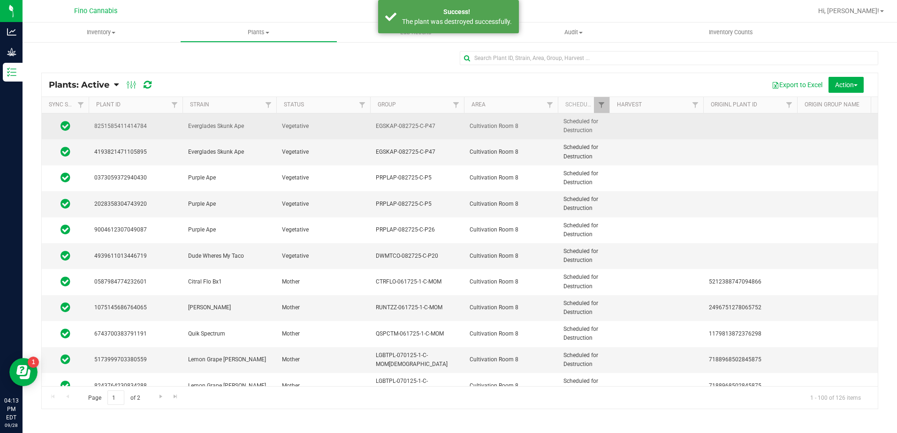
click at [614, 125] on td at bounding box center [656, 126] width 94 height 26
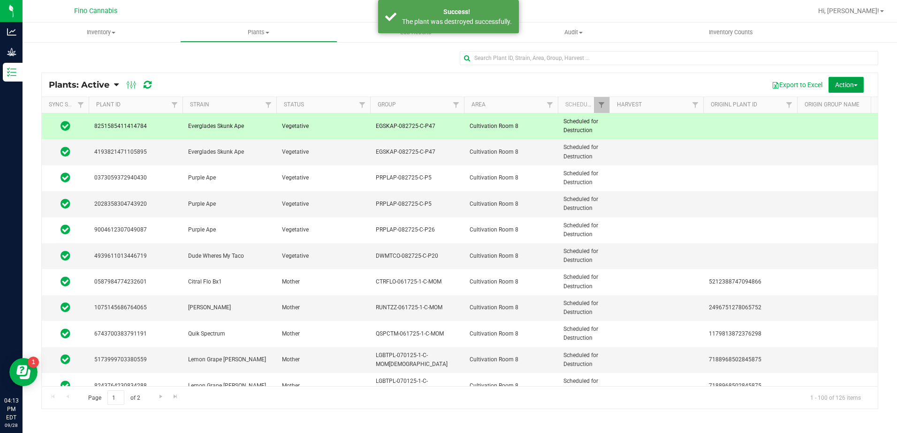
click at [847, 87] on span "Action" at bounding box center [846, 85] width 23 height 8
click at [838, 109] on span "Destroy plants" at bounding box center [835, 106] width 40 height 8
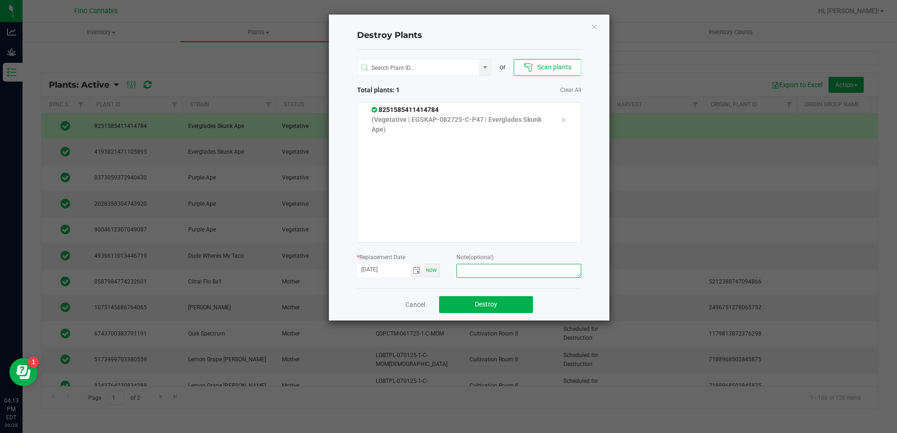
paste textarea "Culled Pheno Clones - 3.173g"
type textarea "Culled Pheno Clones - 3.173g"
click at [505, 305] on button "Destroy" at bounding box center [486, 304] width 94 height 17
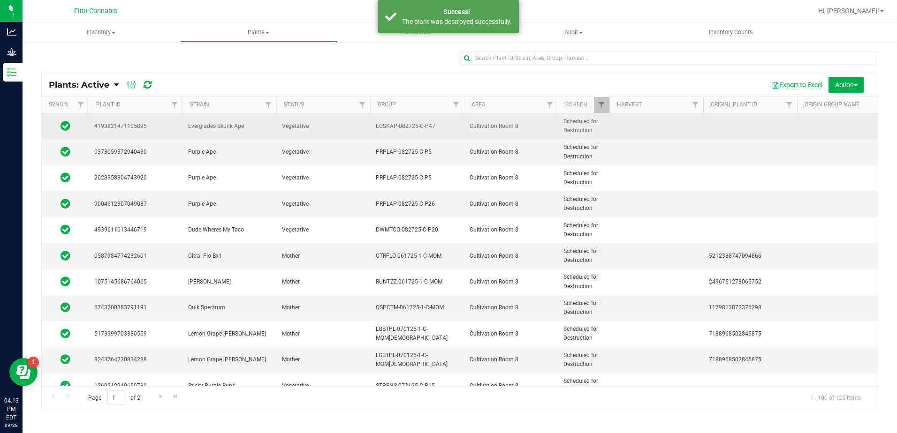
click at [621, 128] on td at bounding box center [656, 126] width 94 height 26
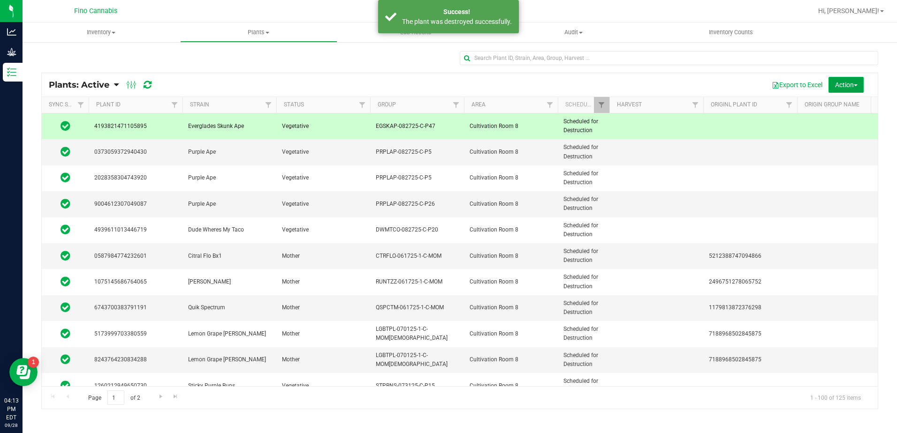
click at [838, 83] on span "Action" at bounding box center [846, 85] width 23 height 8
click at [833, 106] on span "Destroy plants" at bounding box center [835, 106] width 40 height 8
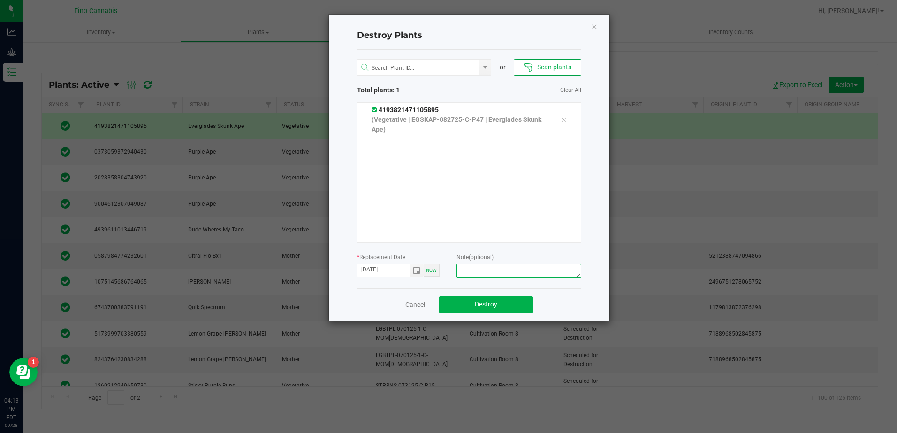
paste textarea "Culled Pheno Clones - 3.173g"
type textarea "Culled Pheno Clones - 3.173g"
click at [517, 304] on button "Destroy" at bounding box center [486, 304] width 94 height 17
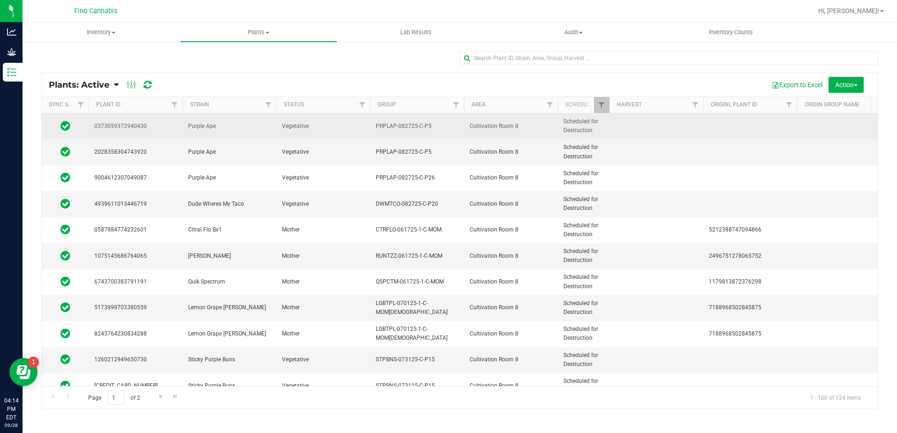
click at [659, 134] on td at bounding box center [656, 126] width 94 height 26
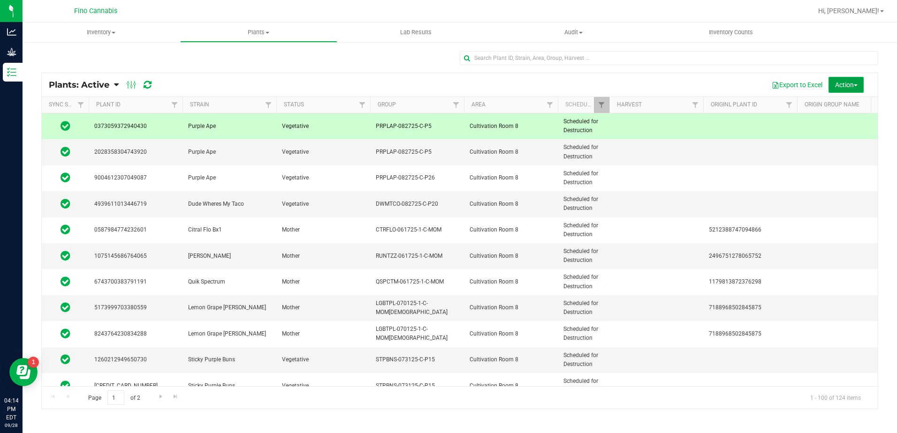
click at [847, 88] on span "Action" at bounding box center [846, 85] width 23 height 8
click at [839, 109] on span "Destroy plants" at bounding box center [835, 106] width 40 height 8
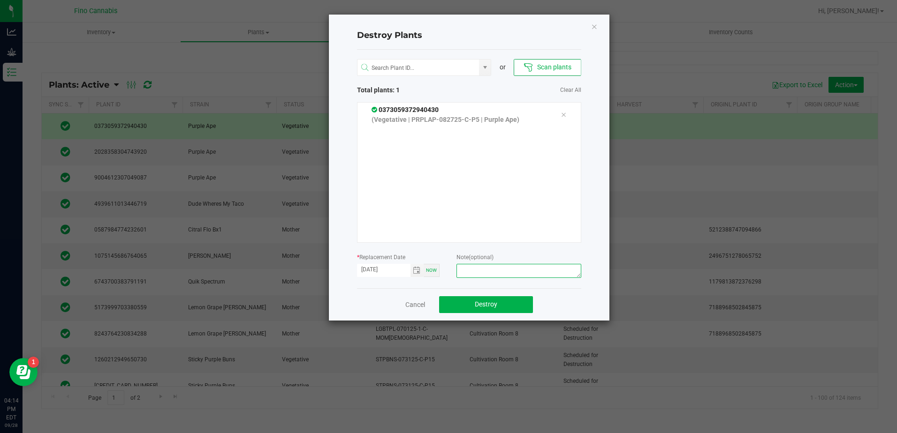
paste textarea "Culled Pheno Clones - 3.173g"
drag, startPoint x: 530, startPoint y: 271, endPoint x: 518, endPoint y: 271, distance: 11.7
click at [518, 271] on textarea "Culled Pheno Clones - 3.173g" at bounding box center [518, 271] width 124 height 14
drag, startPoint x: 540, startPoint y: 272, endPoint x: 446, endPoint y: 275, distance: 94.3
click at [446, 275] on form "* Replacement Date [DATE] Now Note (optional) Culled Pheno Clones - 2.485g" at bounding box center [469, 266] width 224 height 29
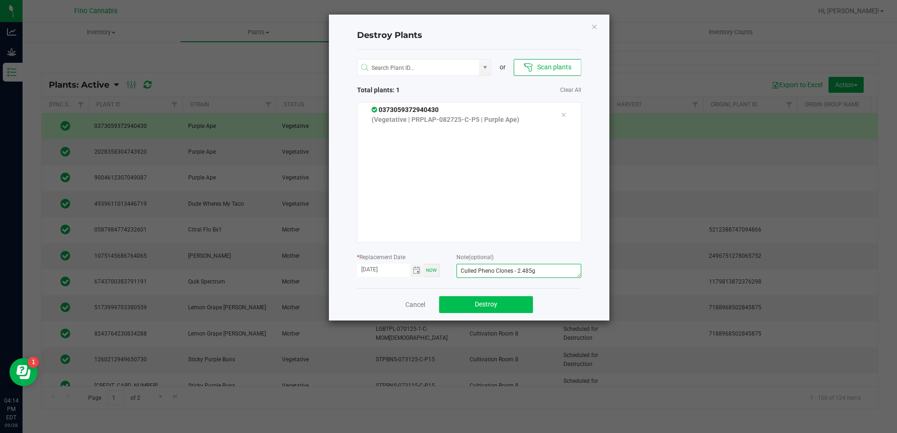
type textarea "Culled Pheno Clones - 2.485g"
click at [520, 304] on button "Destroy" at bounding box center [486, 304] width 94 height 17
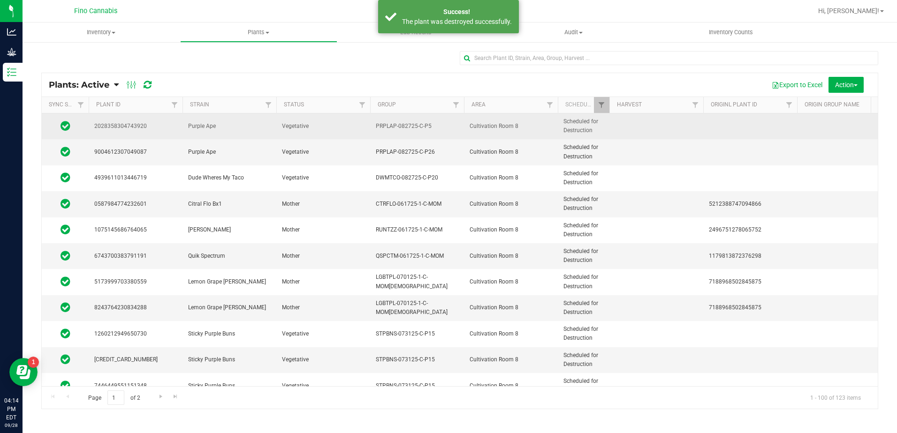
click at [540, 126] on span "Cultivation Room 8" at bounding box center [510, 126] width 83 height 9
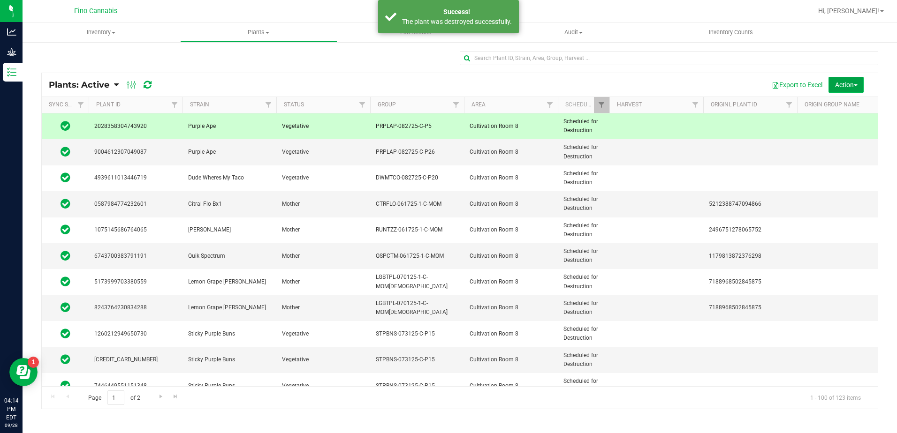
click at [851, 86] on span "Action" at bounding box center [846, 85] width 23 height 8
click at [839, 107] on span "Destroy plants" at bounding box center [835, 106] width 40 height 8
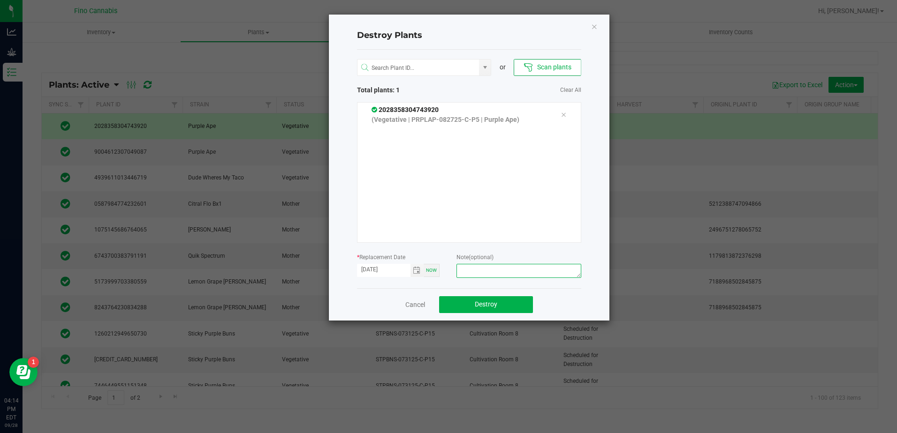
paste textarea "Culled Pheno Clones - 2.485g"
type textarea "Culled Pheno Clones - 2.485g"
click at [497, 299] on button "Destroy" at bounding box center [486, 304] width 94 height 17
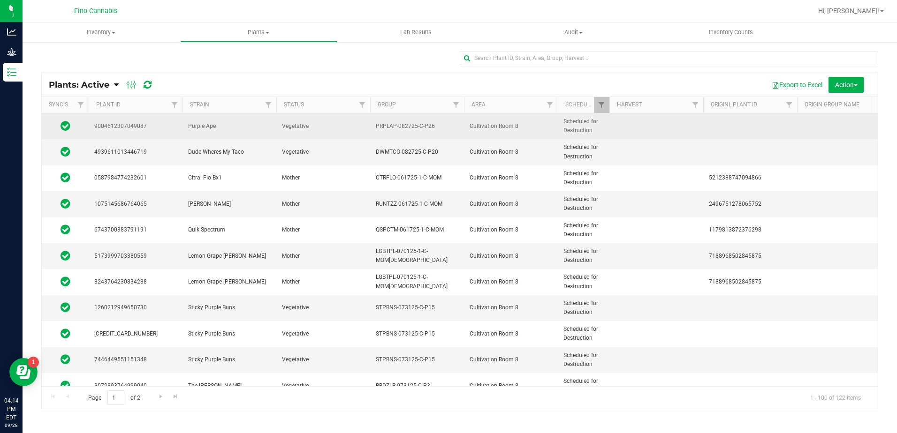
click at [540, 123] on span "Cultivation Room 8" at bounding box center [510, 126] width 83 height 9
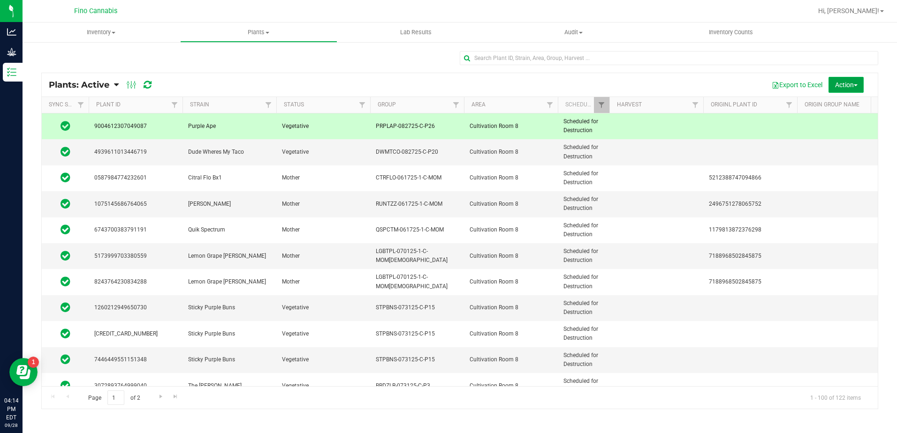
click at [847, 85] on span "Action" at bounding box center [846, 85] width 23 height 8
click at [834, 109] on span "Destroy plants" at bounding box center [835, 106] width 40 height 8
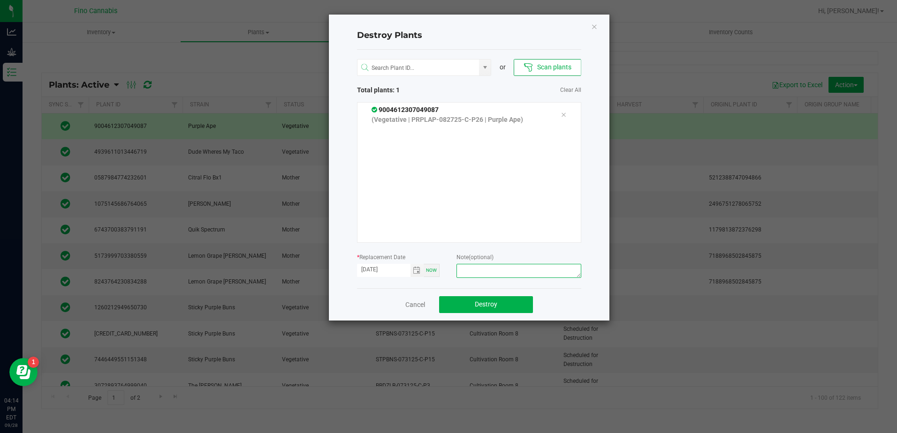
paste textarea "Culled Pheno Clones - 2.485g"
click at [531, 272] on textarea "Culled Pheno Clones - 2.485g" at bounding box center [518, 271] width 124 height 14
type textarea "Culled Pheno Clones - 2.58g"
click at [507, 306] on button "Destroy" at bounding box center [486, 304] width 94 height 17
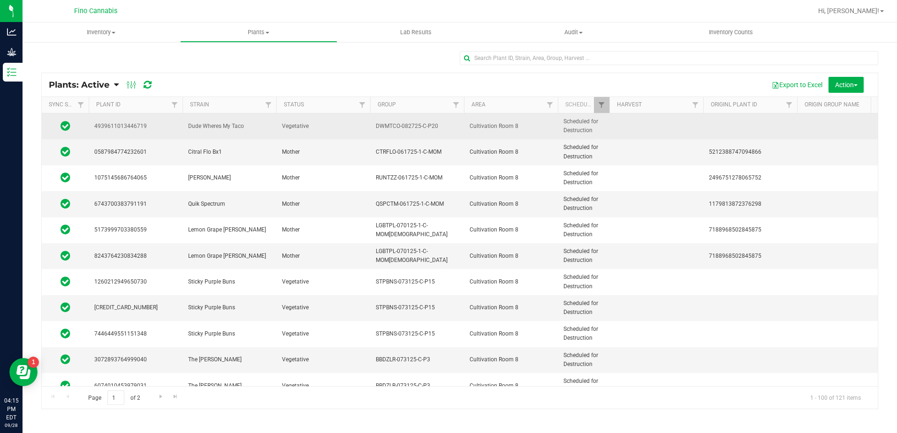
click at [460, 130] on td "DWMTCO-082725-C-P20" at bounding box center [417, 126] width 94 height 26
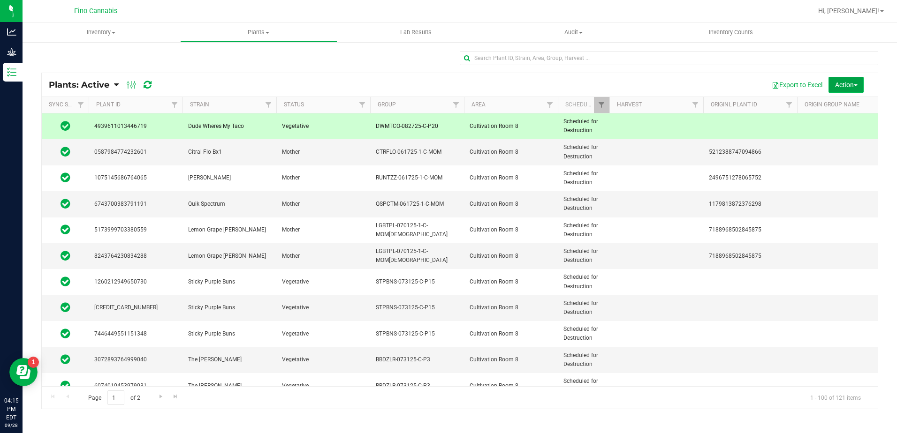
click at [848, 84] on span "Action" at bounding box center [846, 85] width 23 height 8
click at [824, 106] on span "Destroy plants" at bounding box center [835, 106] width 40 height 8
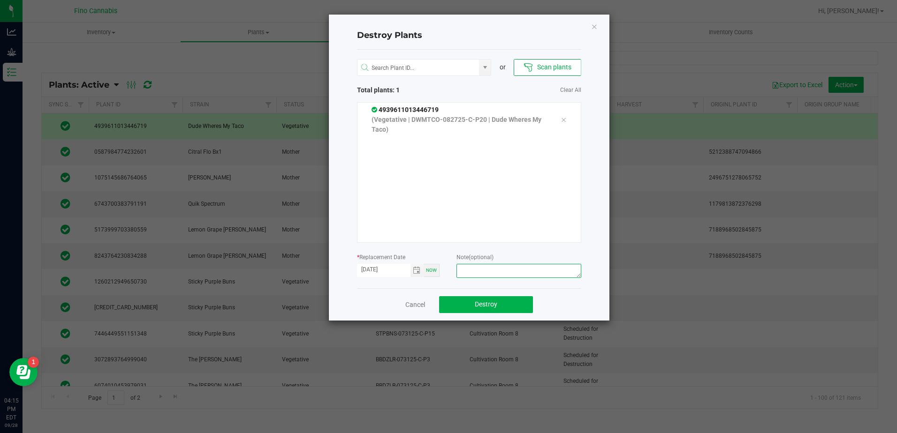
paste textarea "Culled Pheno Clones - 2.485g"
click at [529, 268] on textarea "Culled Pheno Clones - 2.485g" at bounding box center [518, 271] width 124 height 14
type textarea "Culled Pheno Clones - 2.16g"
click at [526, 303] on button "Destroy" at bounding box center [486, 304] width 94 height 17
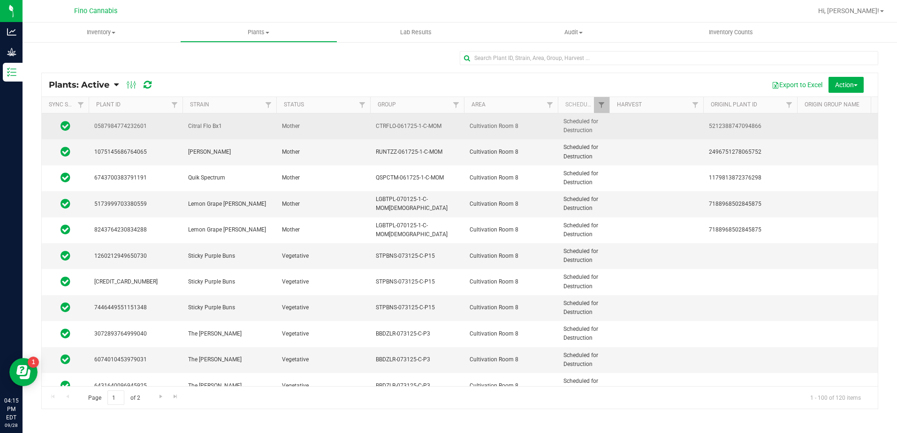
click at [625, 128] on td at bounding box center [656, 126] width 94 height 26
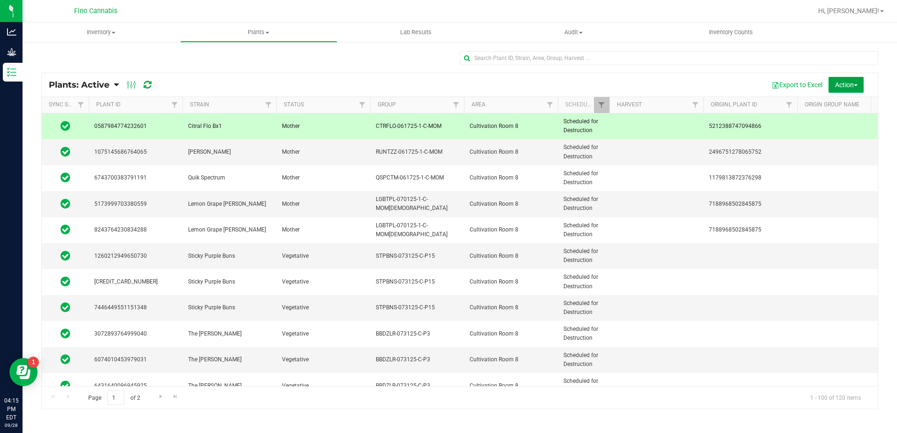
click at [850, 86] on span "Action" at bounding box center [846, 85] width 23 height 8
click at [842, 106] on span "Destroy plants" at bounding box center [835, 106] width 40 height 8
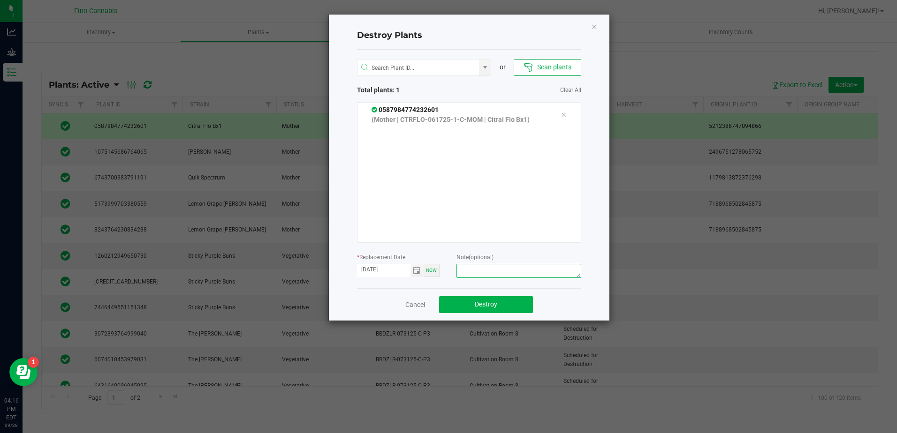
click at [513, 272] on textarea at bounding box center [518, 271] width 124 height 14
type textarea "Retired Mother - 1480g"
click at [498, 309] on button "Destroy" at bounding box center [486, 304] width 94 height 17
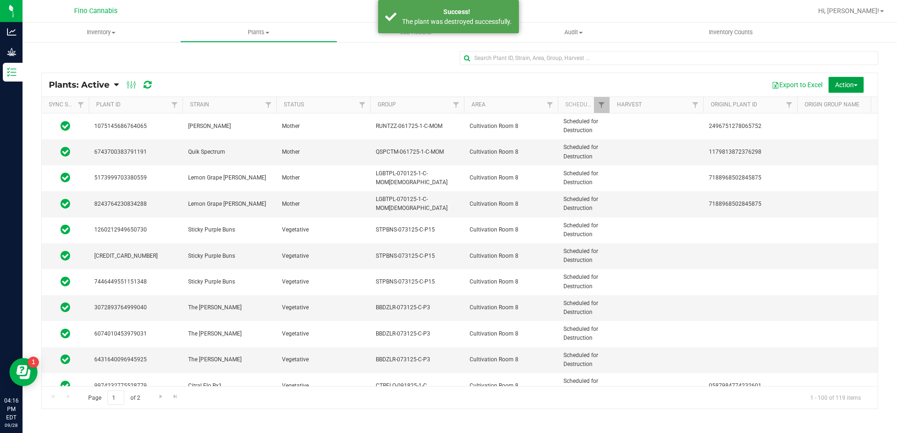
click at [854, 86] on span "button" at bounding box center [855, 85] width 4 height 2
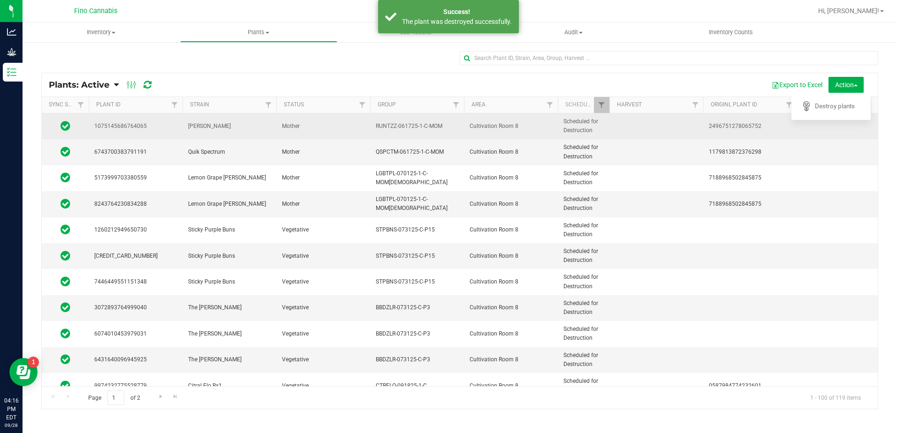
click at [468, 122] on td "Cultivation Room 8" at bounding box center [511, 126] width 94 height 26
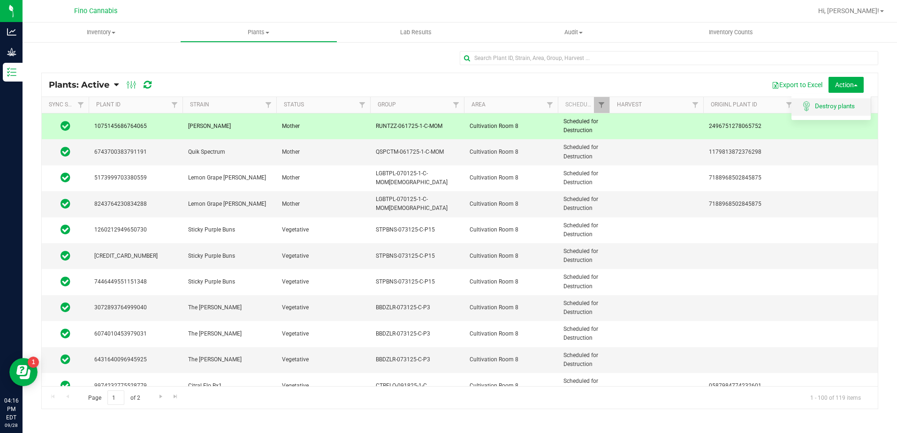
click at [854, 107] on span "Destroy plants" at bounding box center [835, 106] width 40 height 8
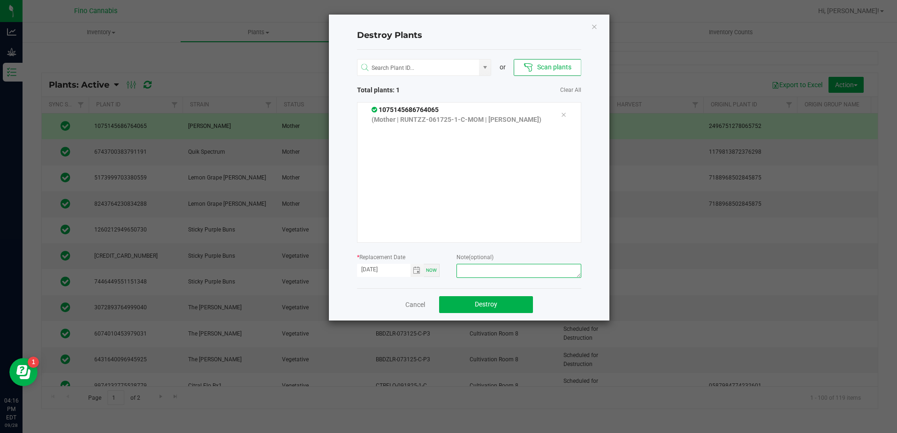
click at [512, 266] on textarea at bounding box center [518, 271] width 124 height 14
type textarea "C"
type textarea "Retired Mother - 1640g"
click at [509, 302] on button "Destroy" at bounding box center [486, 304] width 94 height 17
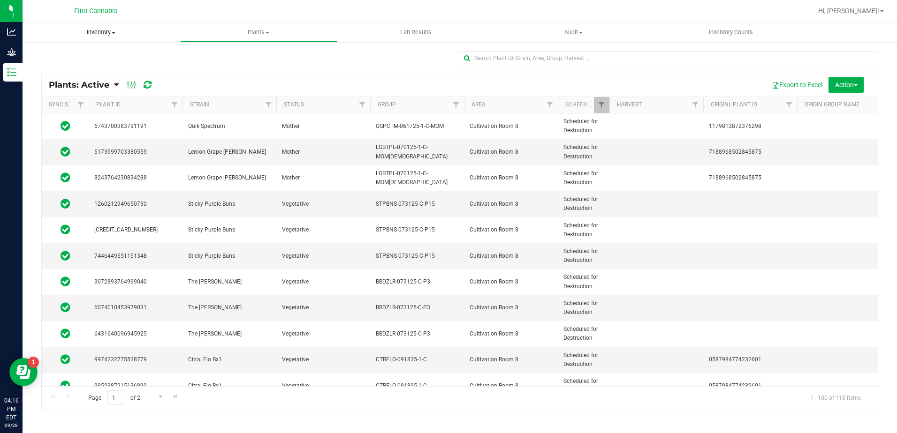
click at [110, 34] on span "Inventory" at bounding box center [102, 32] width 158 height 8
click at [71, 81] on span "Waste log" at bounding box center [51, 79] width 56 height 8
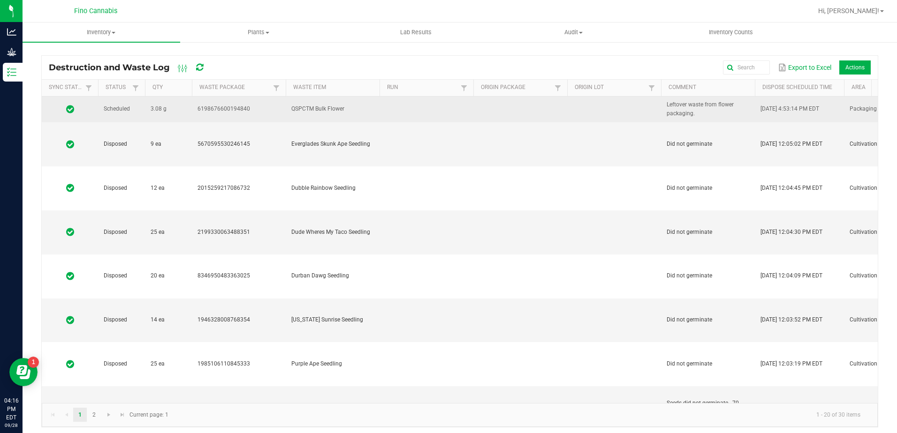
click at [427, 115] on td at bounding box center [426, 110] width 94 height 26
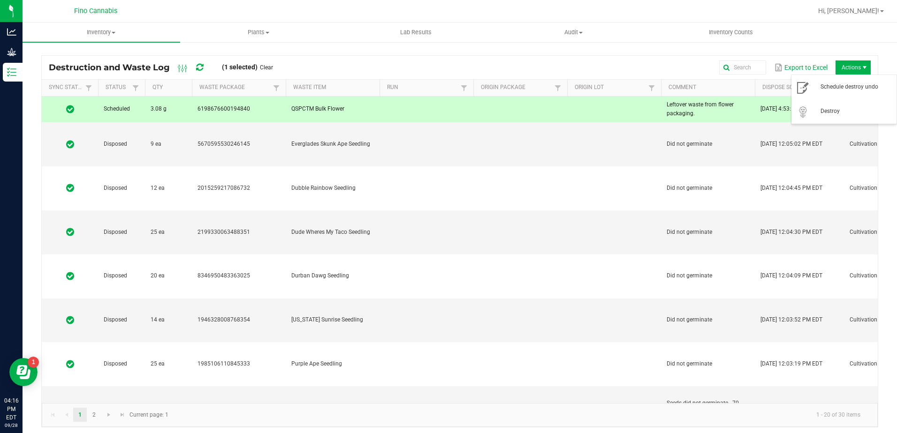
click at [860, 69] on span "Actions" at bounding box center [864, 68] width 8 height 8
click at [850, 119] on span "Destroy" at bounding box center [844, 111] width 94 height 19
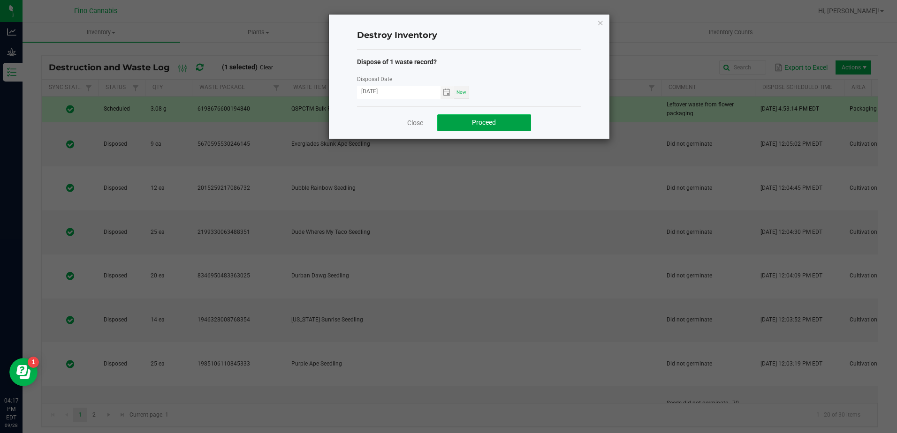
click at [514, 128] on button "Proceed" at bounding box center [484, 122] width 94 height 17
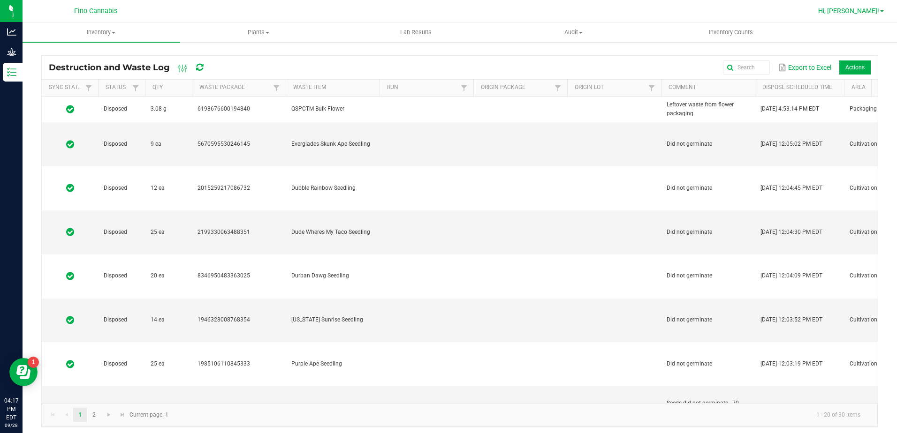
click at [881, 9] on link "Hi, [PERSON_NAME]!" at bounding box center [850, 11] width 73 height 10
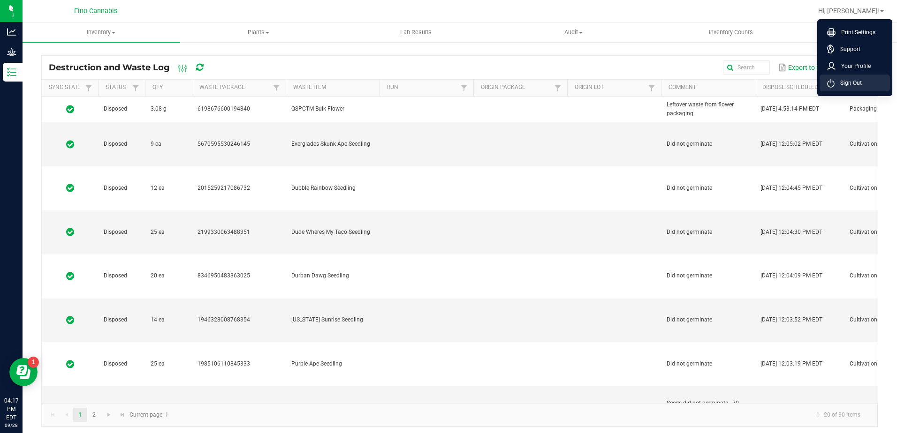
click at [867, 81] on li "Sign Out" at bounding box center [854, 83] width 70 height 17
